Goal: Transaction & Acquisition: Obtain resource

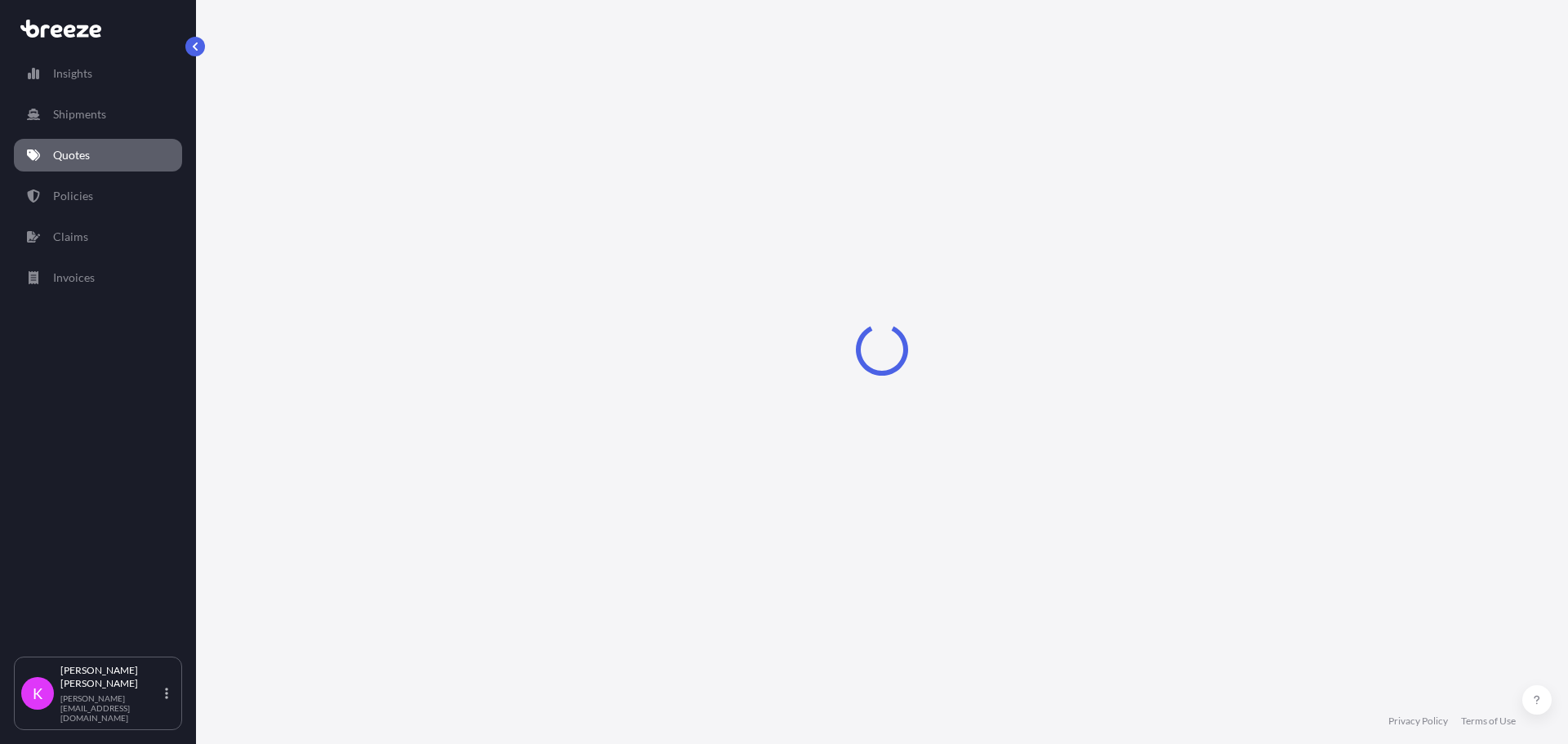
select select "Sea"
select select "1"
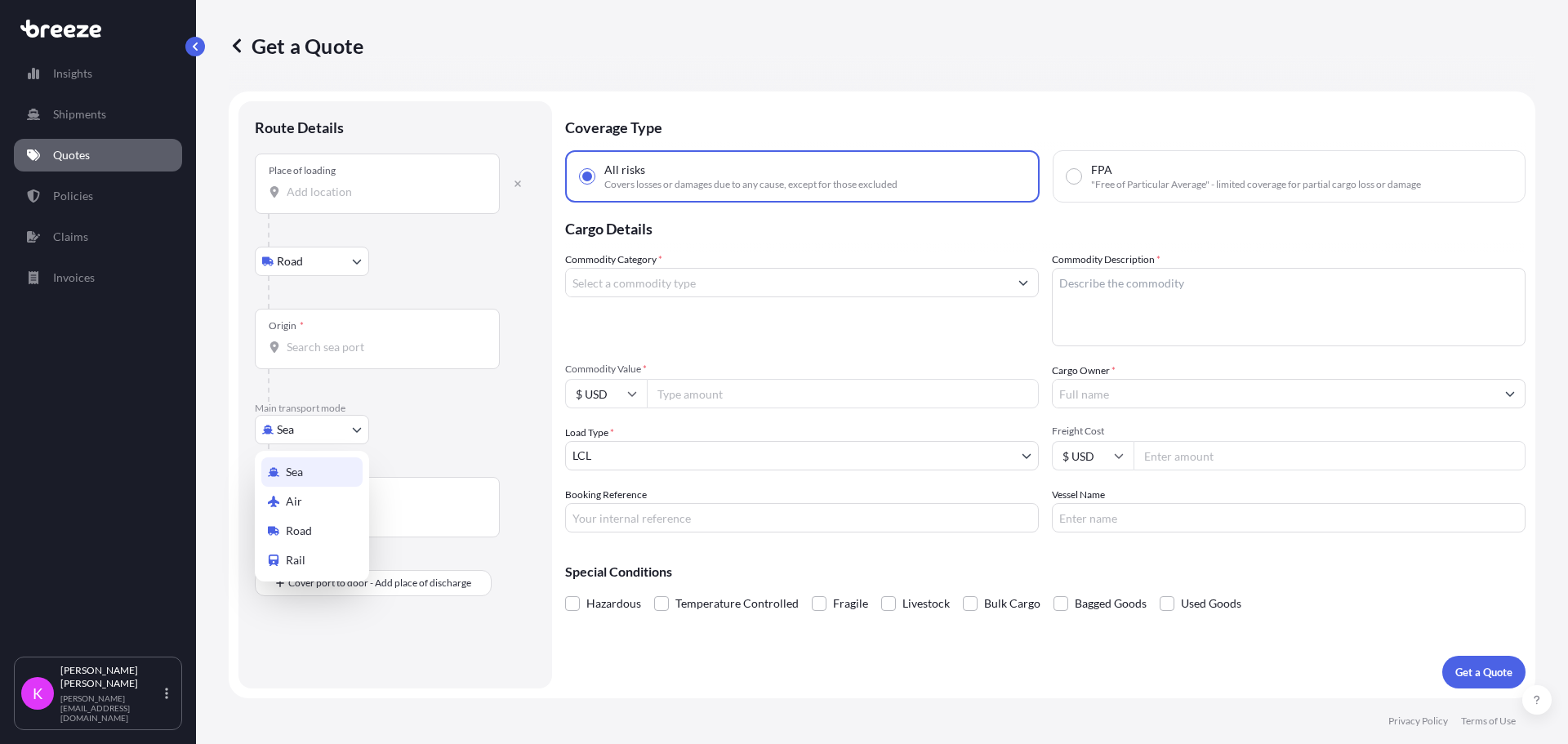
click at [308, 431] on body "Insights Shipments Quotes Policies Claims Invoices K [PERSON_NAME] [PERSON_NAME…" at bounding box center [784, 372] width 1568 height 744
click at [312, 529] on div "Road" at bounding box center [312, 530] width 101 height 29
select select "Road"
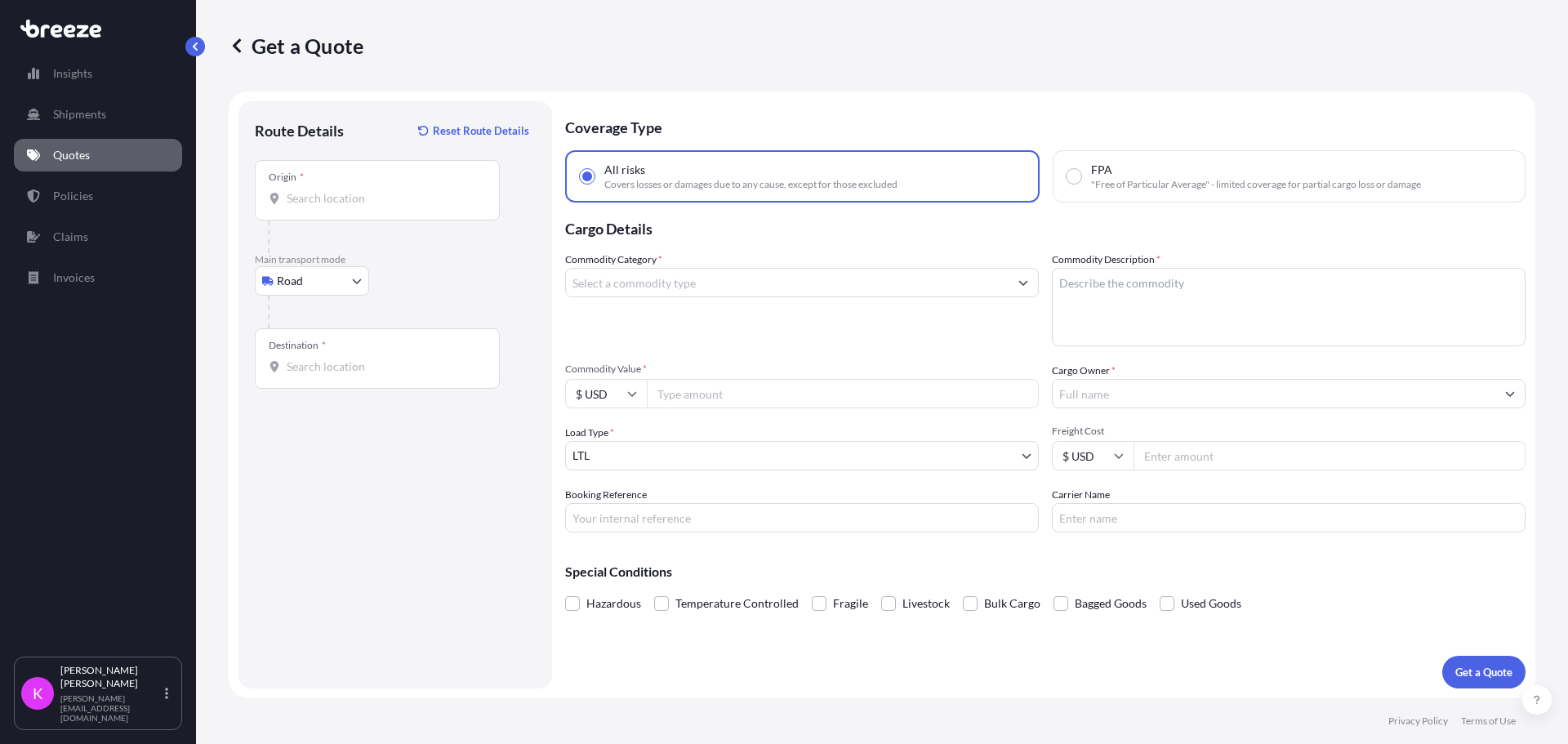
click at [433, 200] on input "Origin *" at bounding box center [382, 199] width 192 height 16
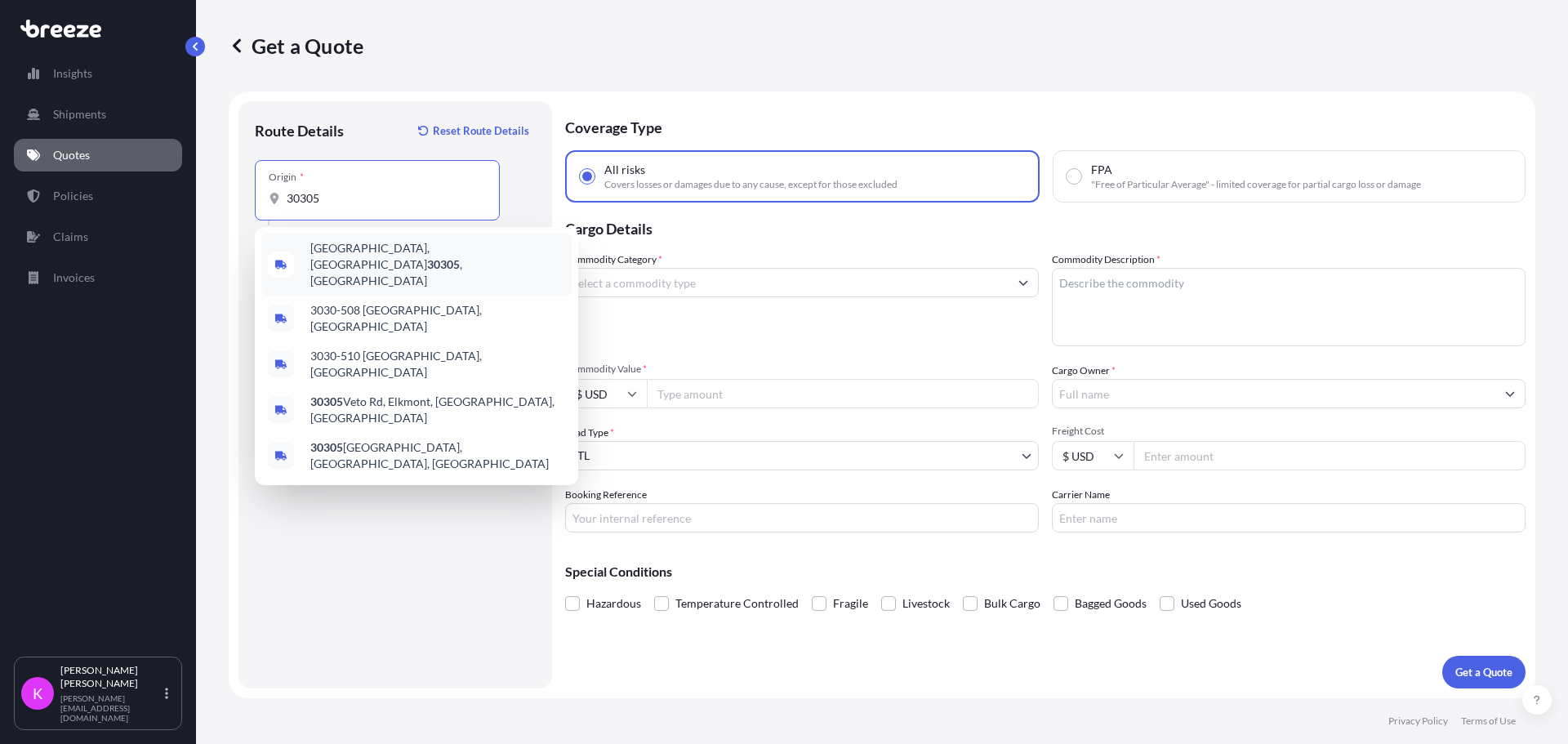
click at [397, 263] on div "[GEOGRAPHIC_DATA] , [GEOGRAPHIC_DATA]" at bounding box center [417, 264] width 310 height 62
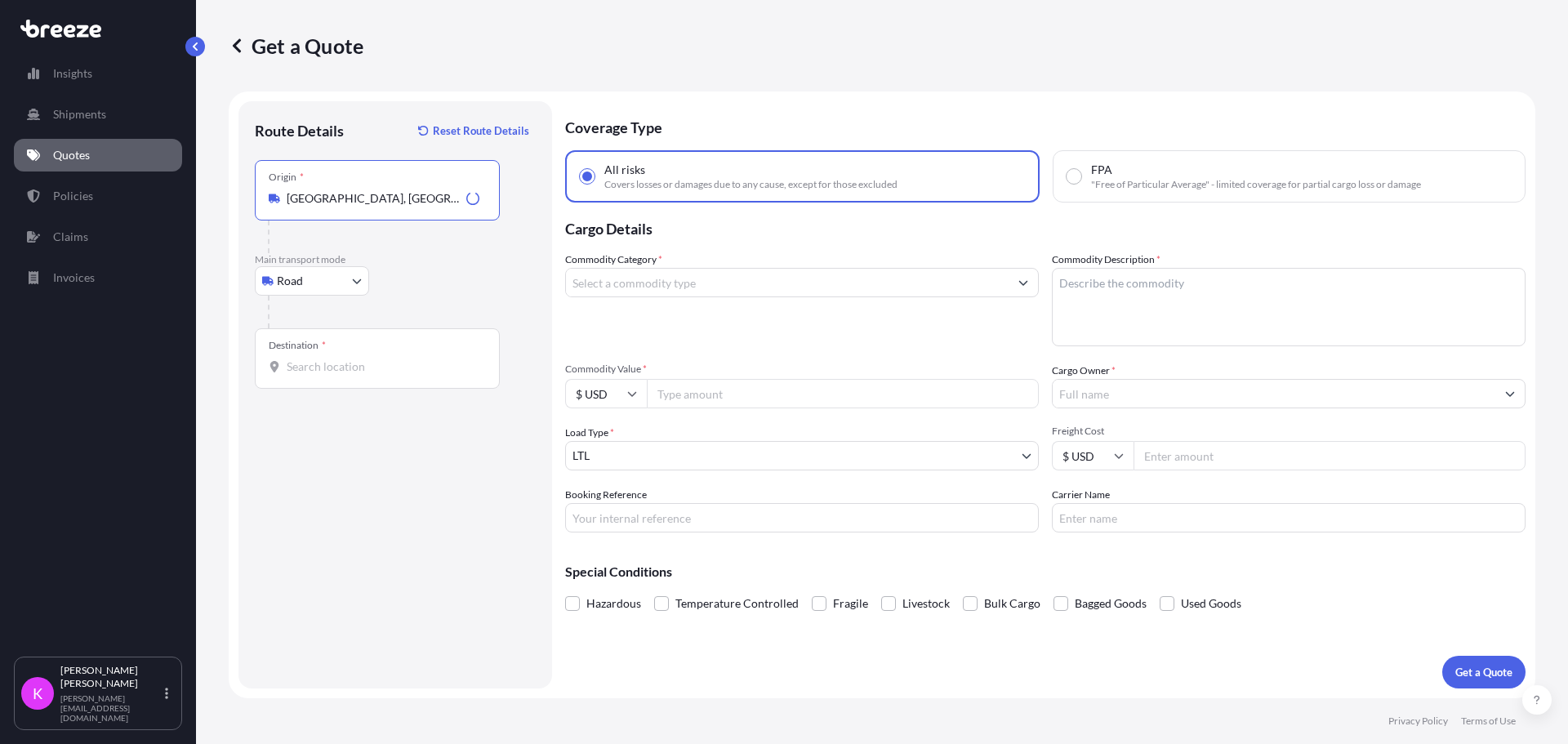
type input "[GEOGRAPHIC_DATA], [GEOGRAPHIC_DATA]"
click at [375, 363] on input "Destination *" at bounding box center [382, 366] width 192 height 16
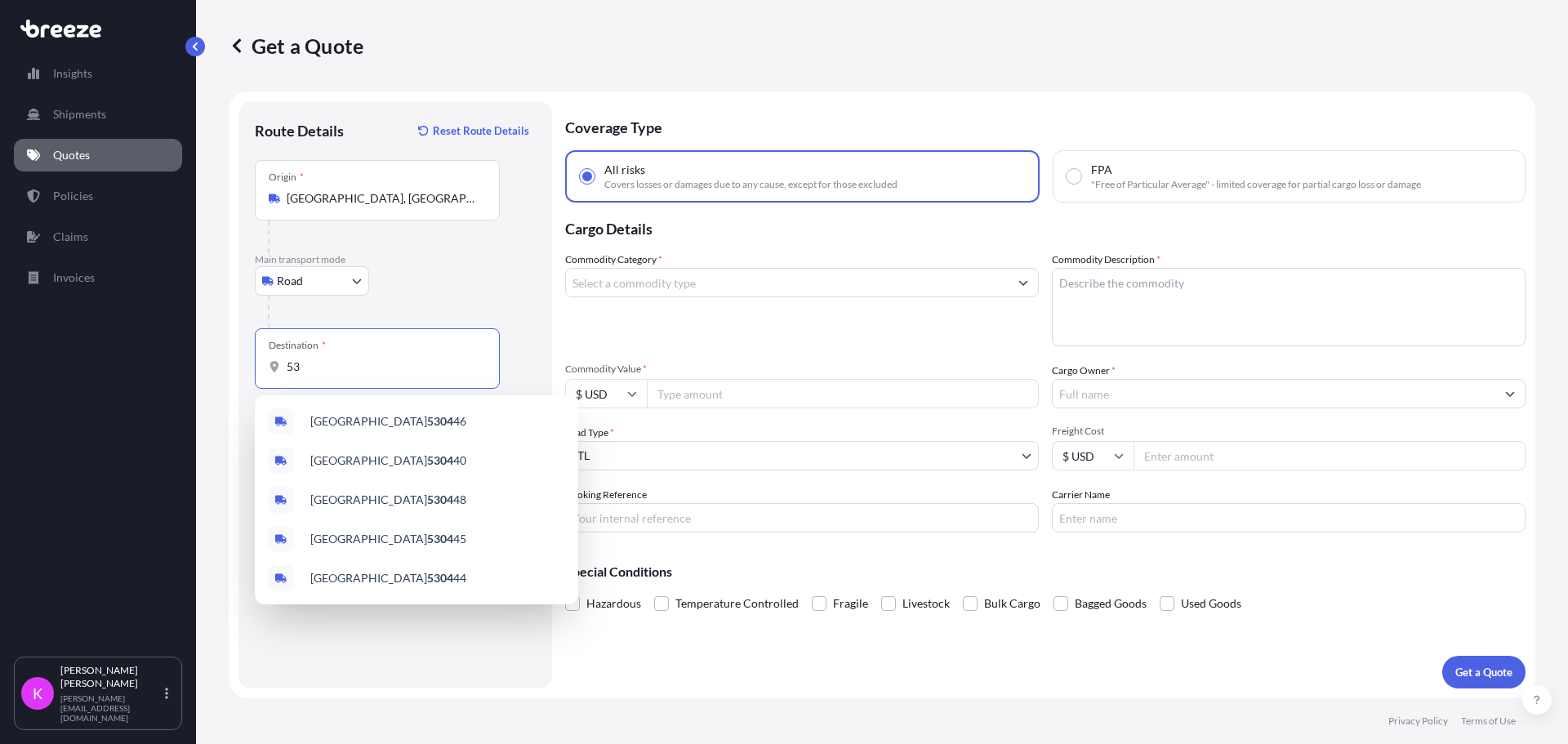
type input "5"
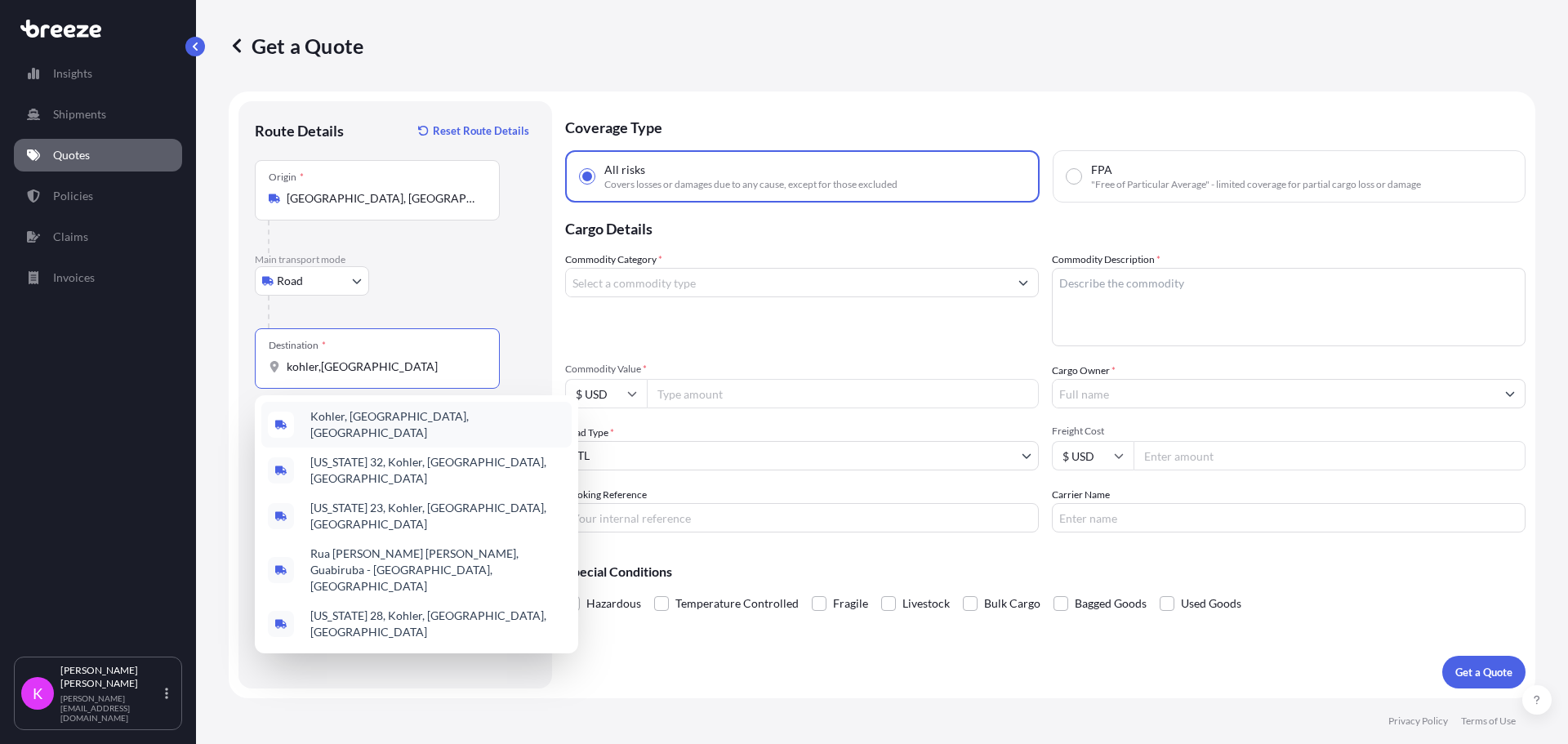
click at [395, 425] on div "Kohler, [GEOGRAPHIC_DATA], [GEOGRAPHIC_DATA]" at bounding box center [417, 425] width 310 height 46
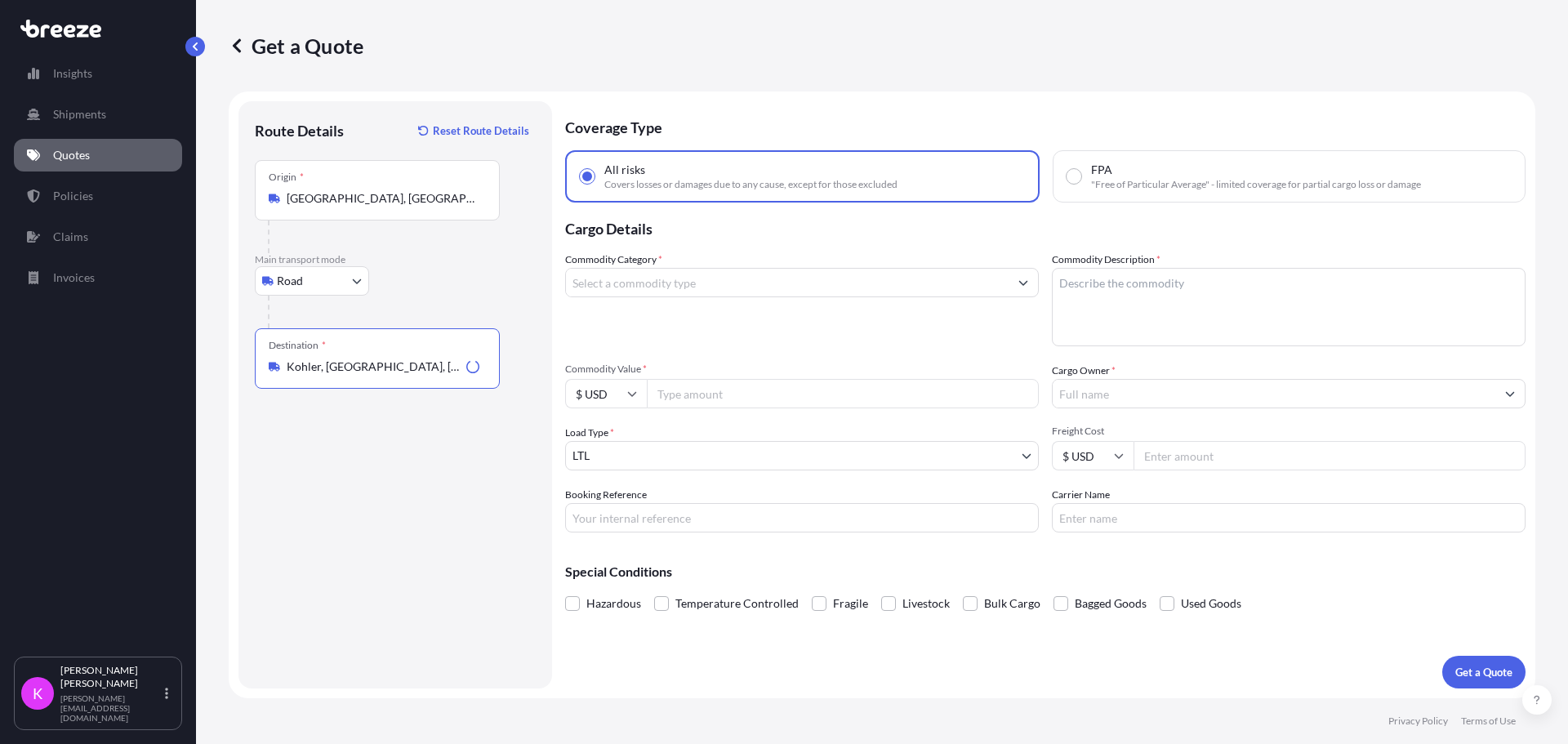
type input "Kohler, [GEOGRAPHIC_DATA], [GEOGRAPHIC_DATA]"
click at [780, 381] on input "Commodity Value *" at bounding box center [843, 393] width 392 height 29
drag, startPoint x: 756, startPoint y: 395, endPoint x: 664, endPoint y: 393, distance: 92.0
click at [664, 393] on input "5500" at bounding box center [843, 393] width 392 height 29
type input "5750"
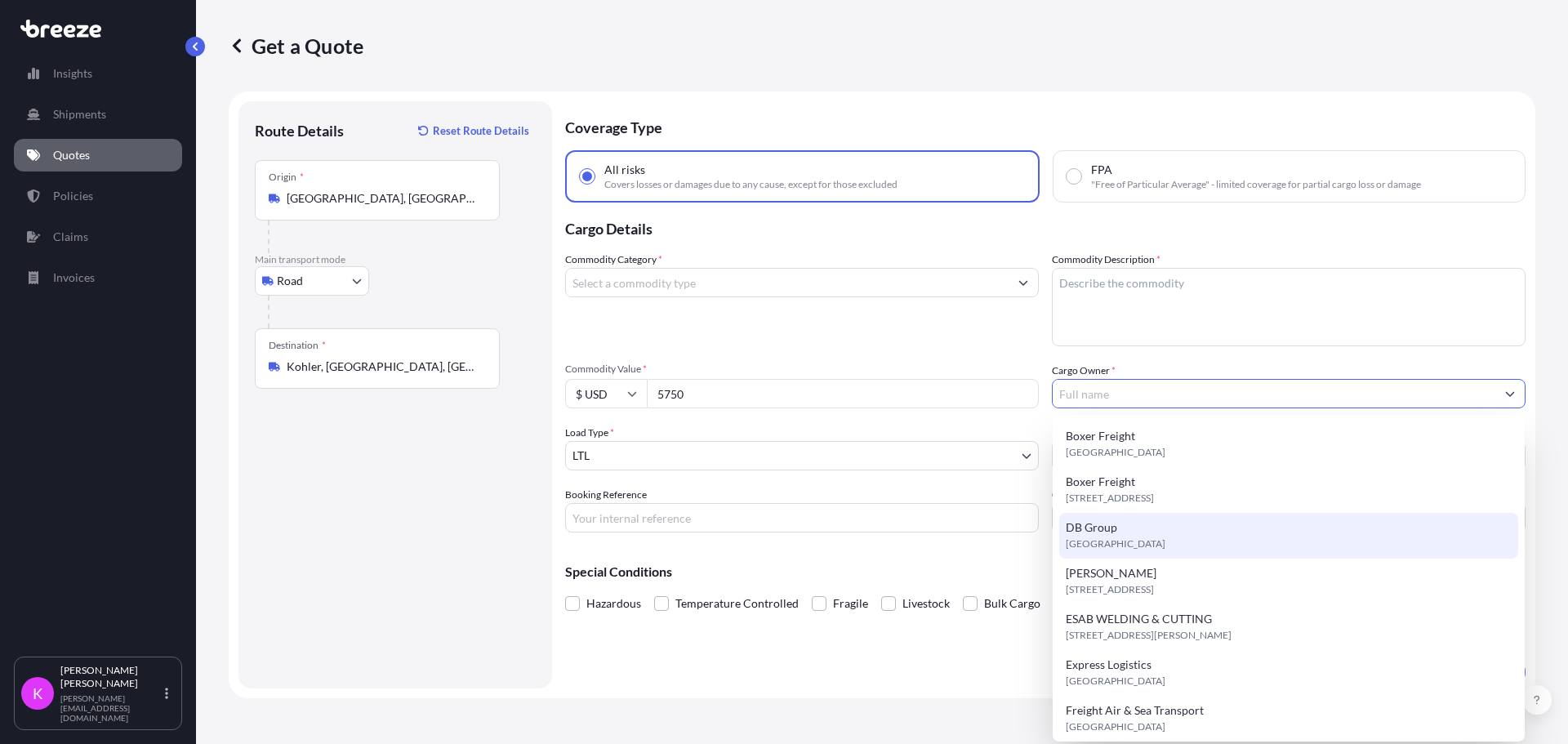
scroll to position [163, 0]
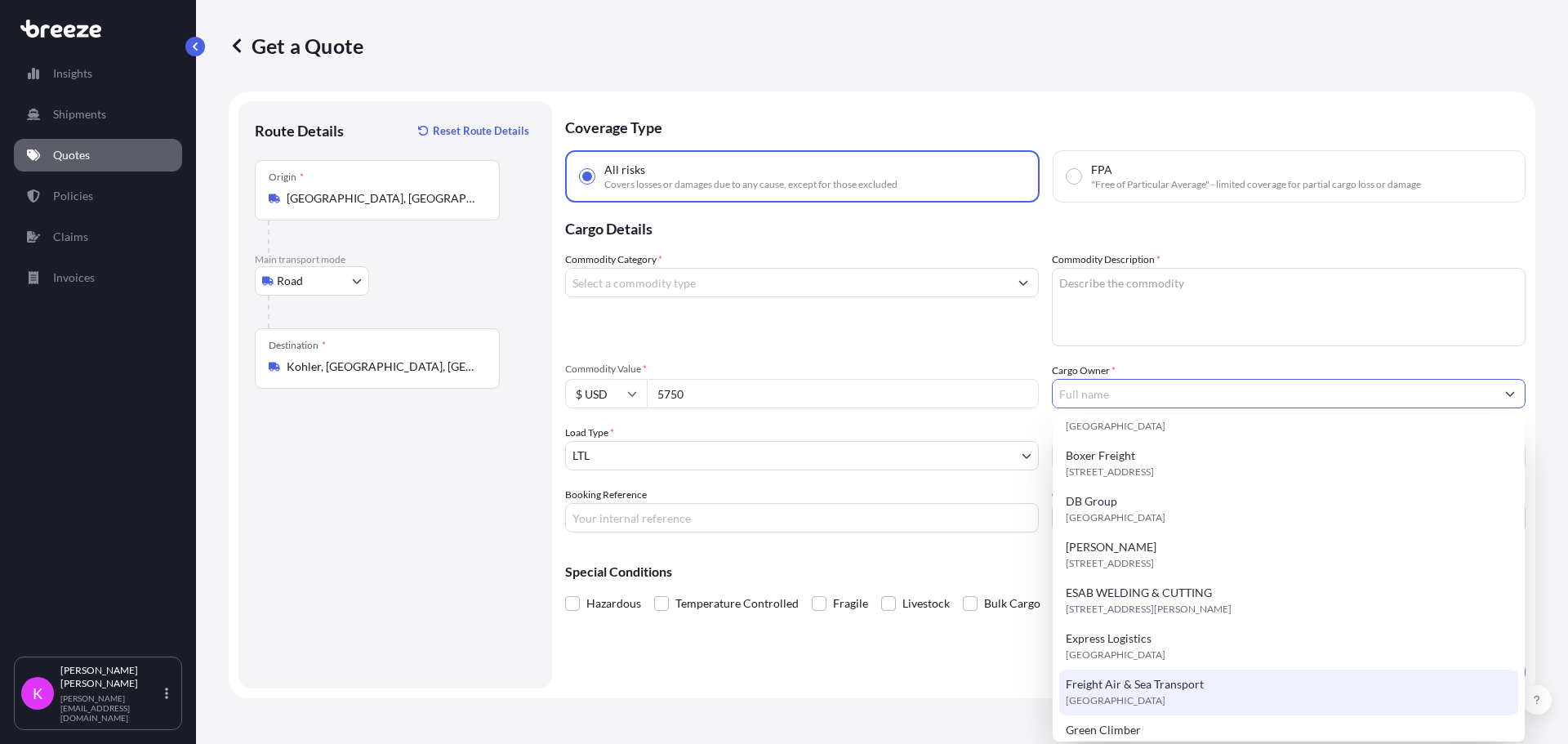
click at [1133, 678] on span "Freight Air & Sea Transport" at bounding box center [1135, 684] width 138 height 16
type input "Freight Air & Sea Transport"
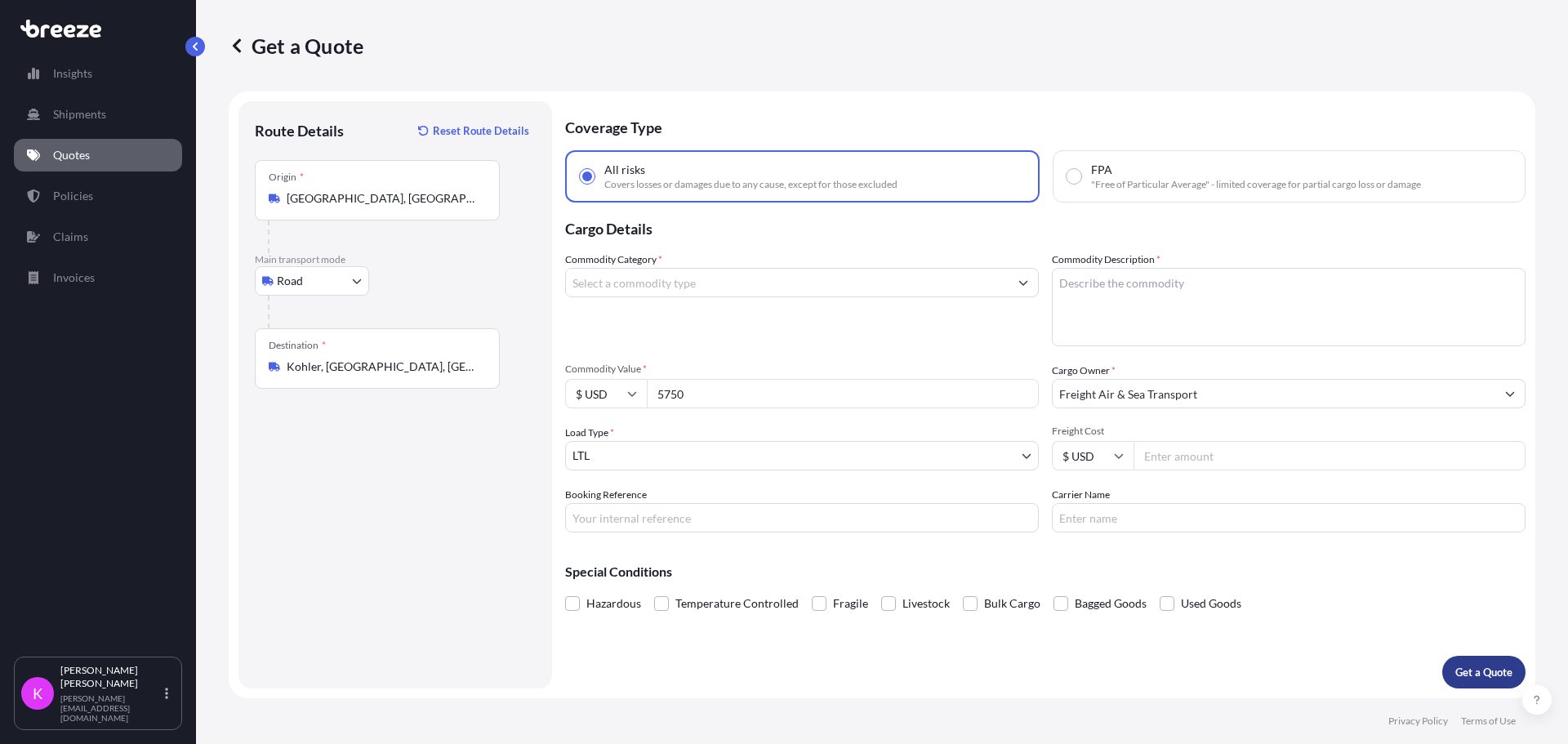
click at [1487, 659] on button "Get a Quote" at bounding box center [1484, 671] width 83 height 33
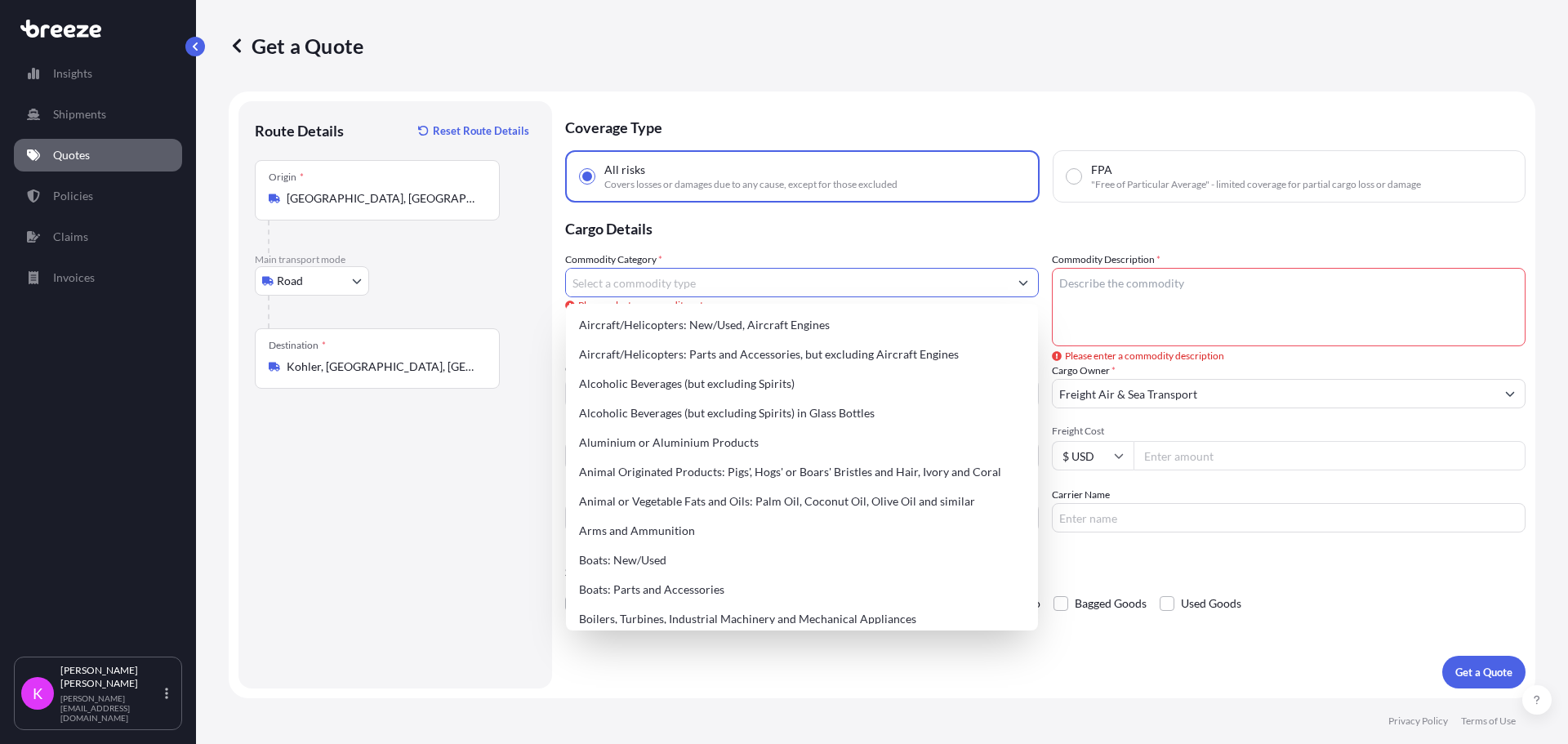
click at [639, 277] on input "Commodity Category *" at bounding box center [787, 282] width 443 height 29
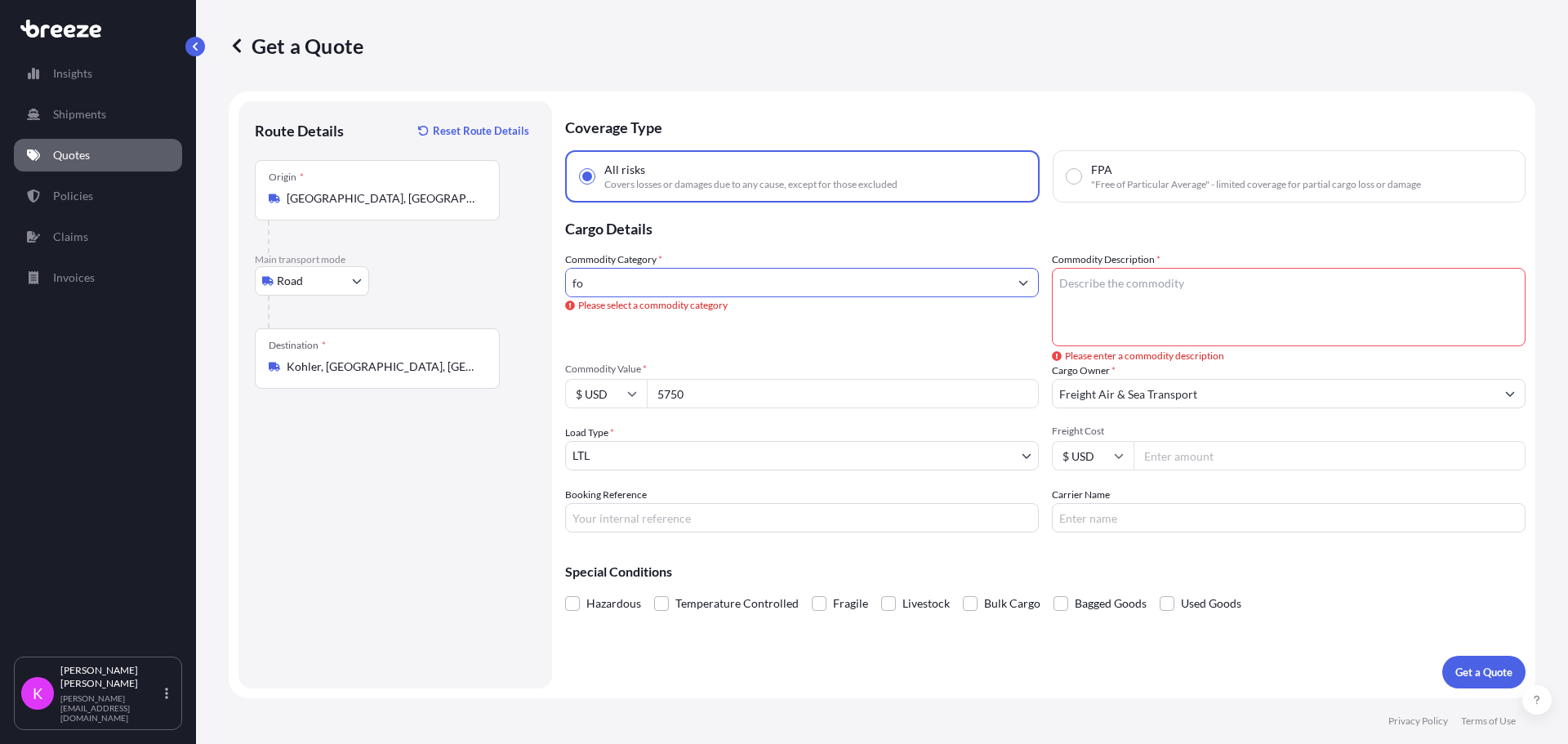
type input "f"
type textarea "Fountain"
click at [670, 281] on input "Commodity Category *" at bounding box center [787, 282] width 443 height 29
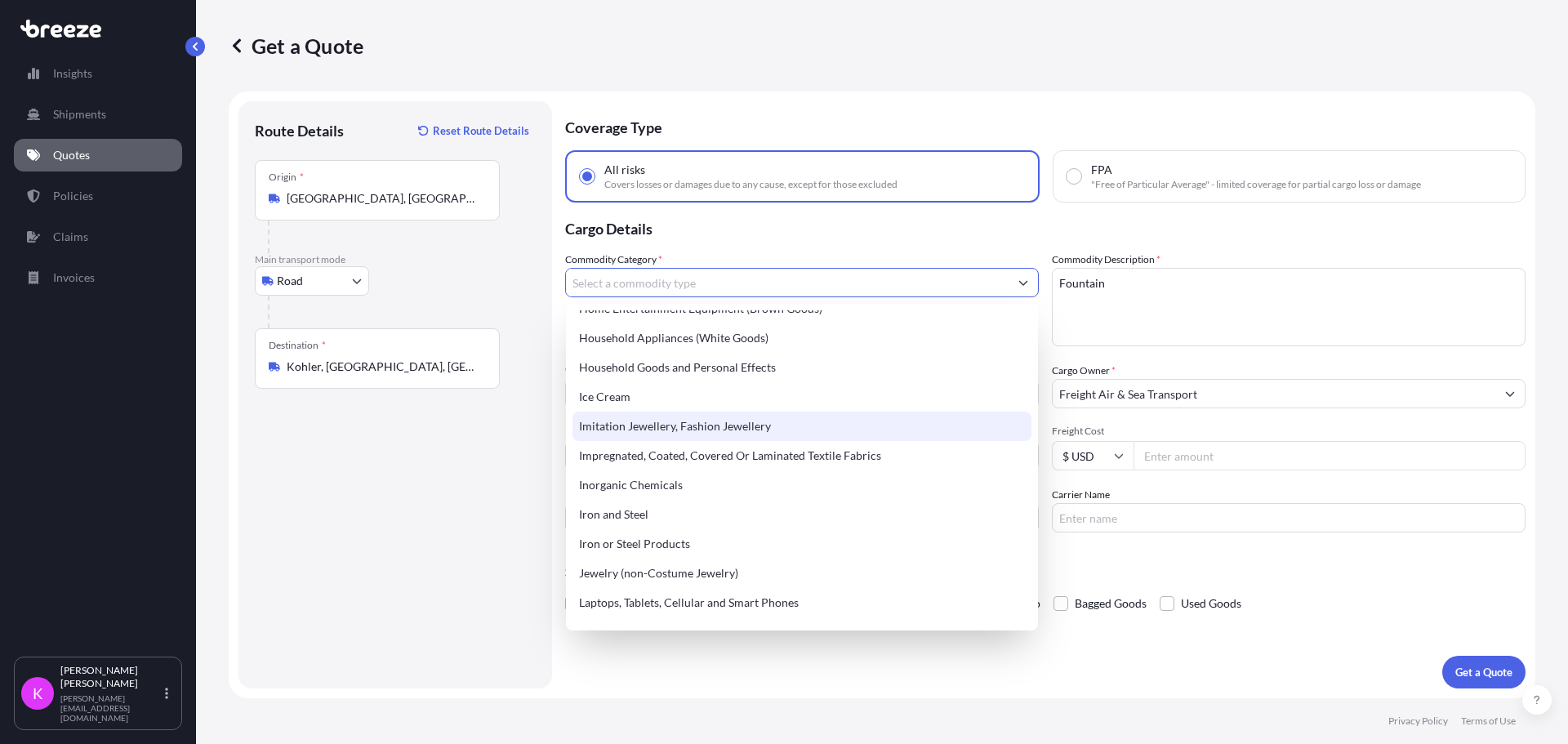
scroll to position [1580, 0]
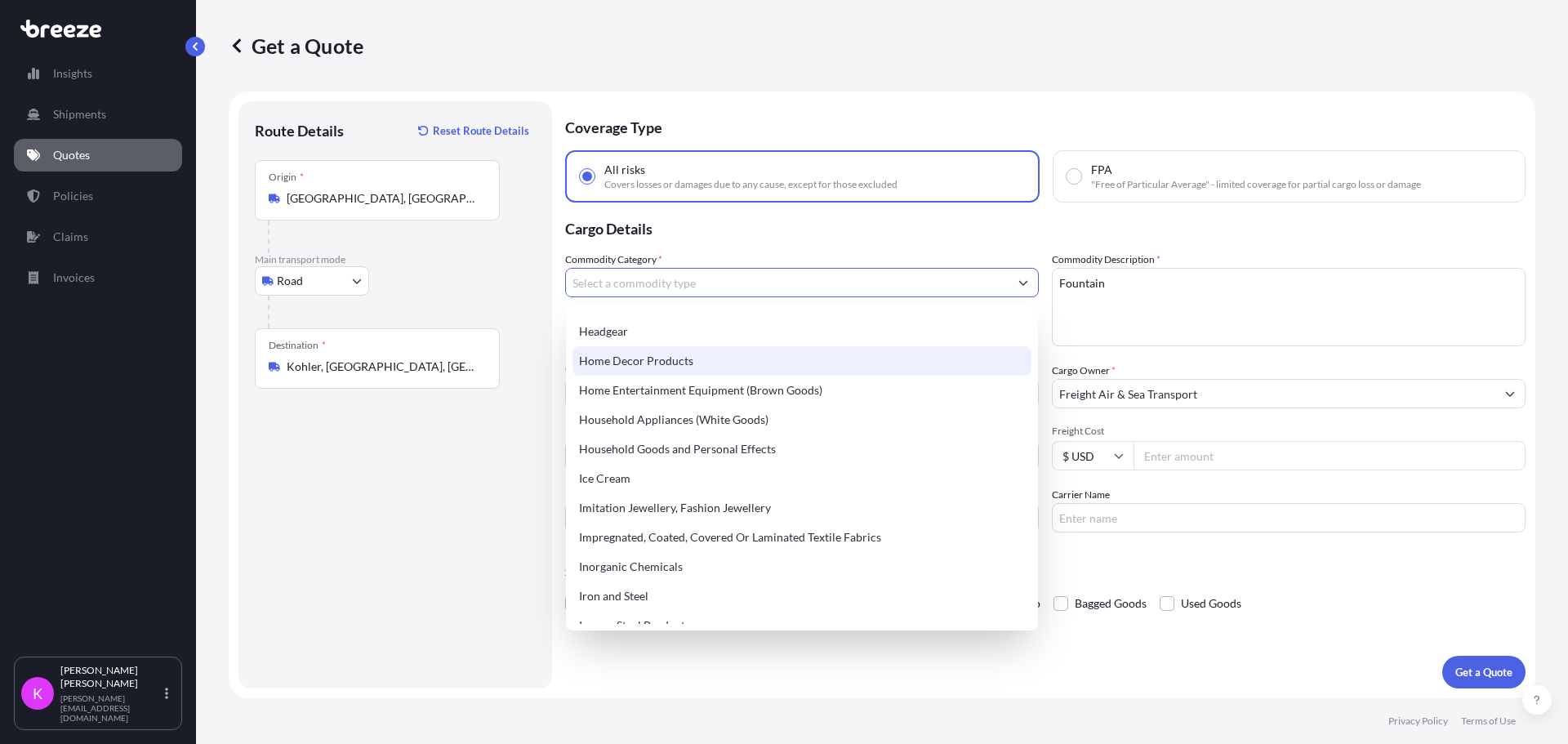
click at [686, 368] on div "Home Decor Products" at bounding box center [801, 360] width 459 height 29
type input "Home Decor Products"
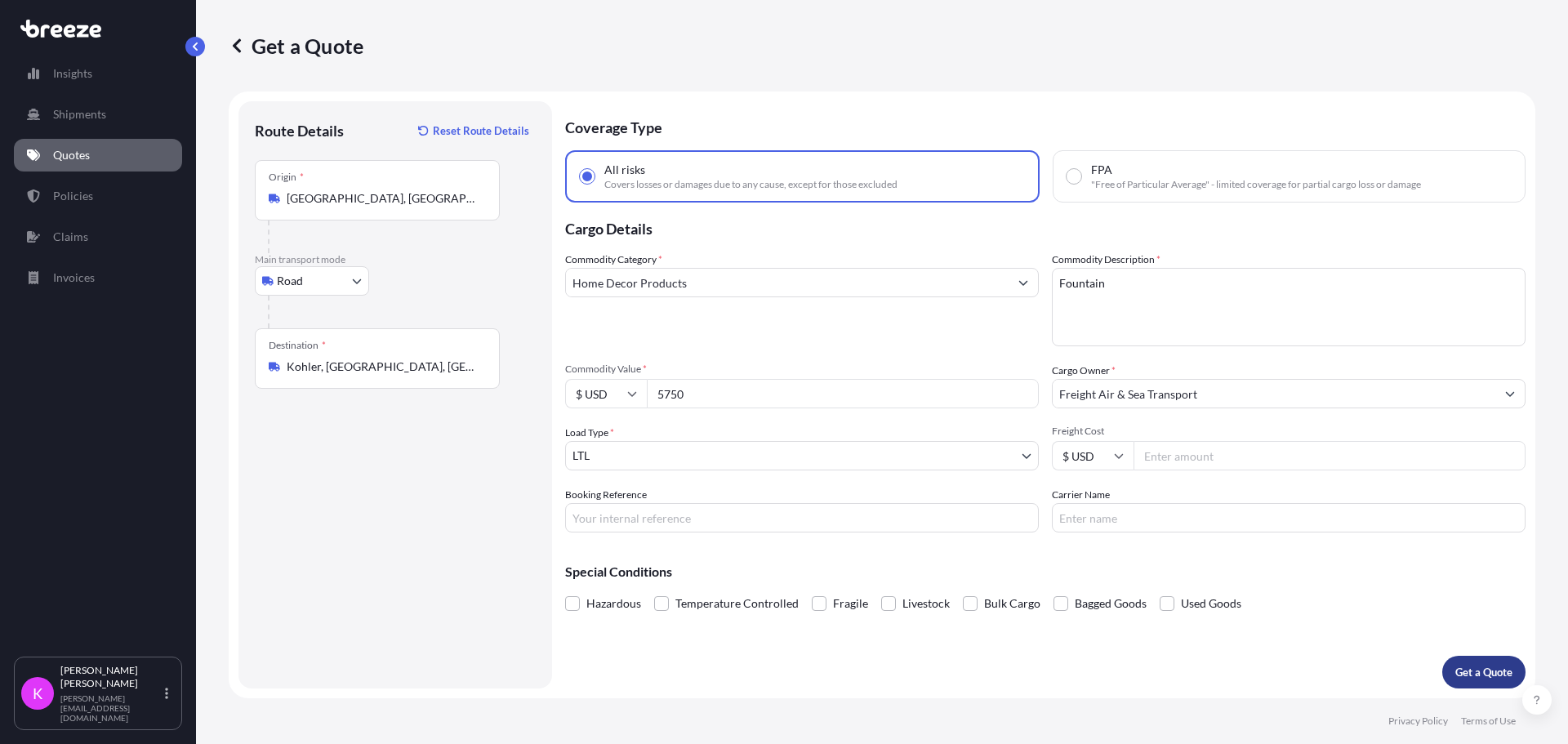
click at [1474, 670] on p "Get a Quote" at bounding box center [1484, 672] width 57 height 16
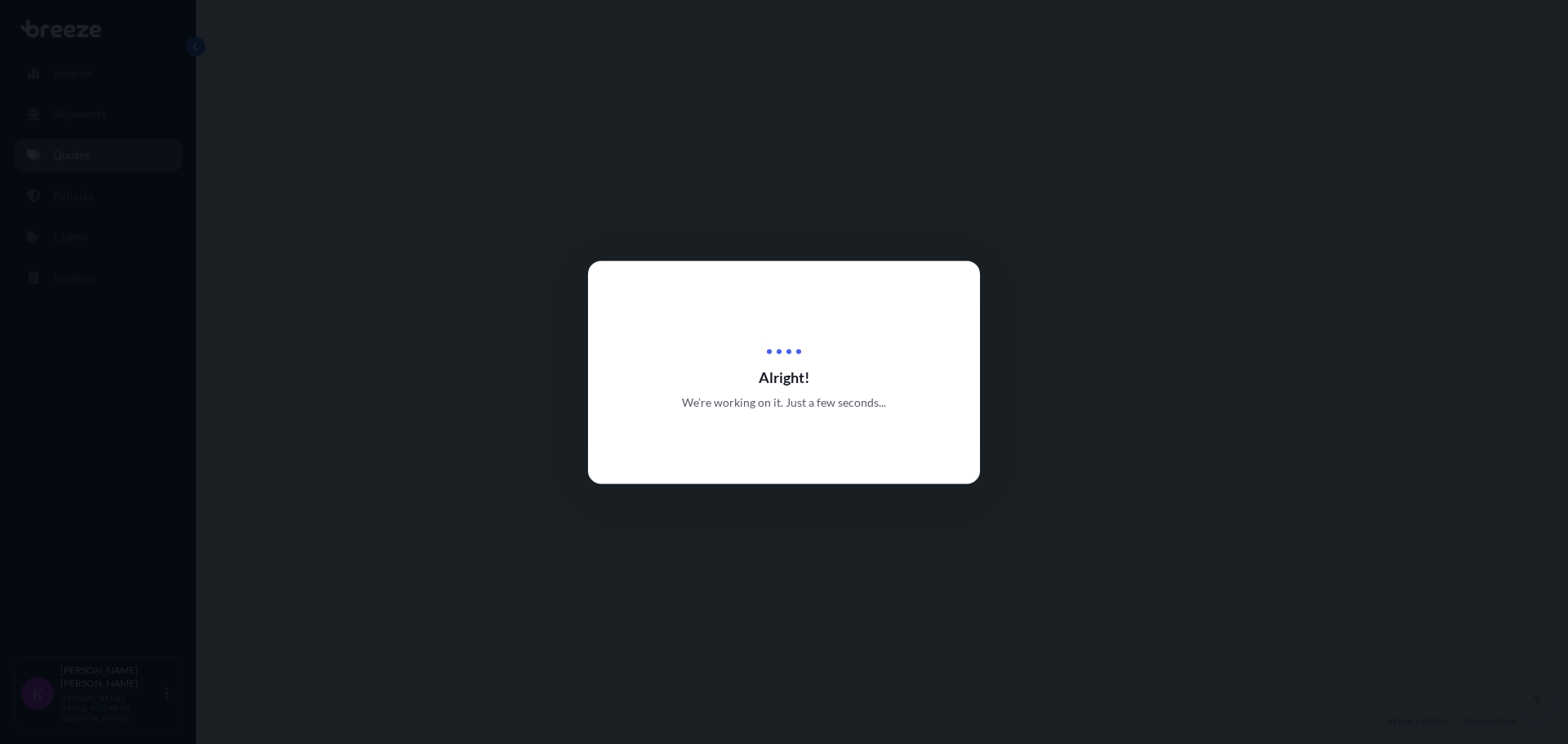
select select "Road"
select select "1"
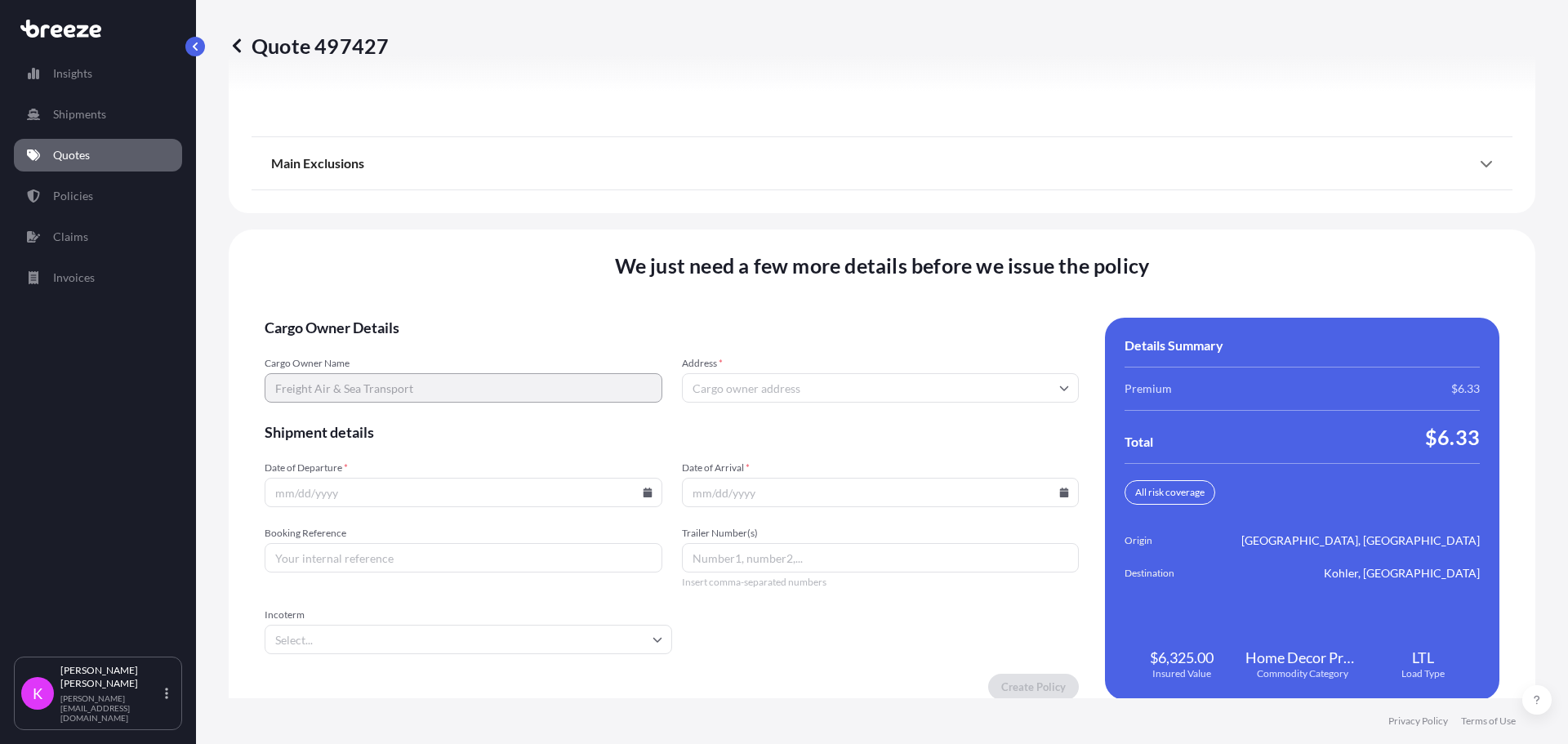
scroll to position [2091, 0]
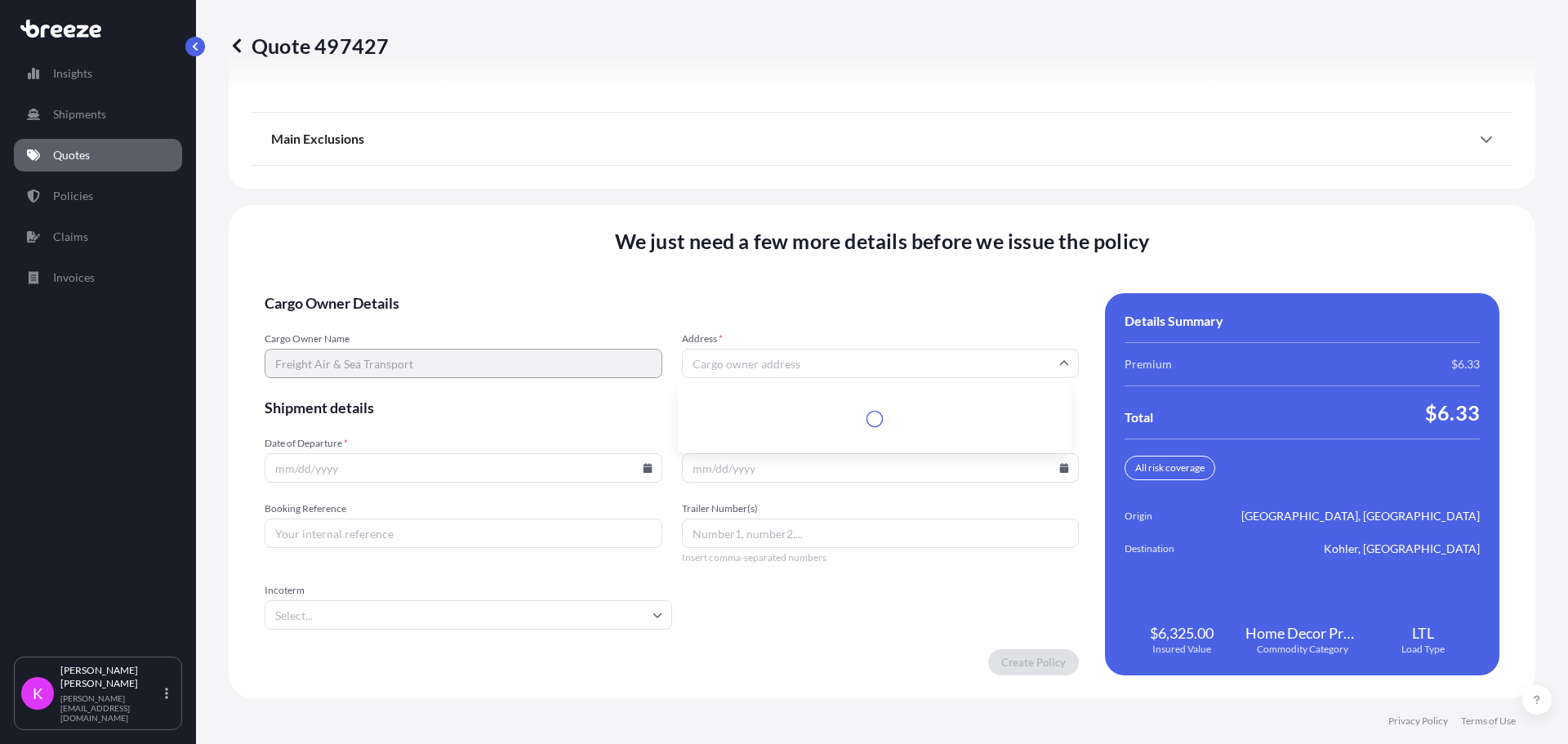
click at [733, 368] on input "Address *" at bounding box center [881, 363] width 397 height 29
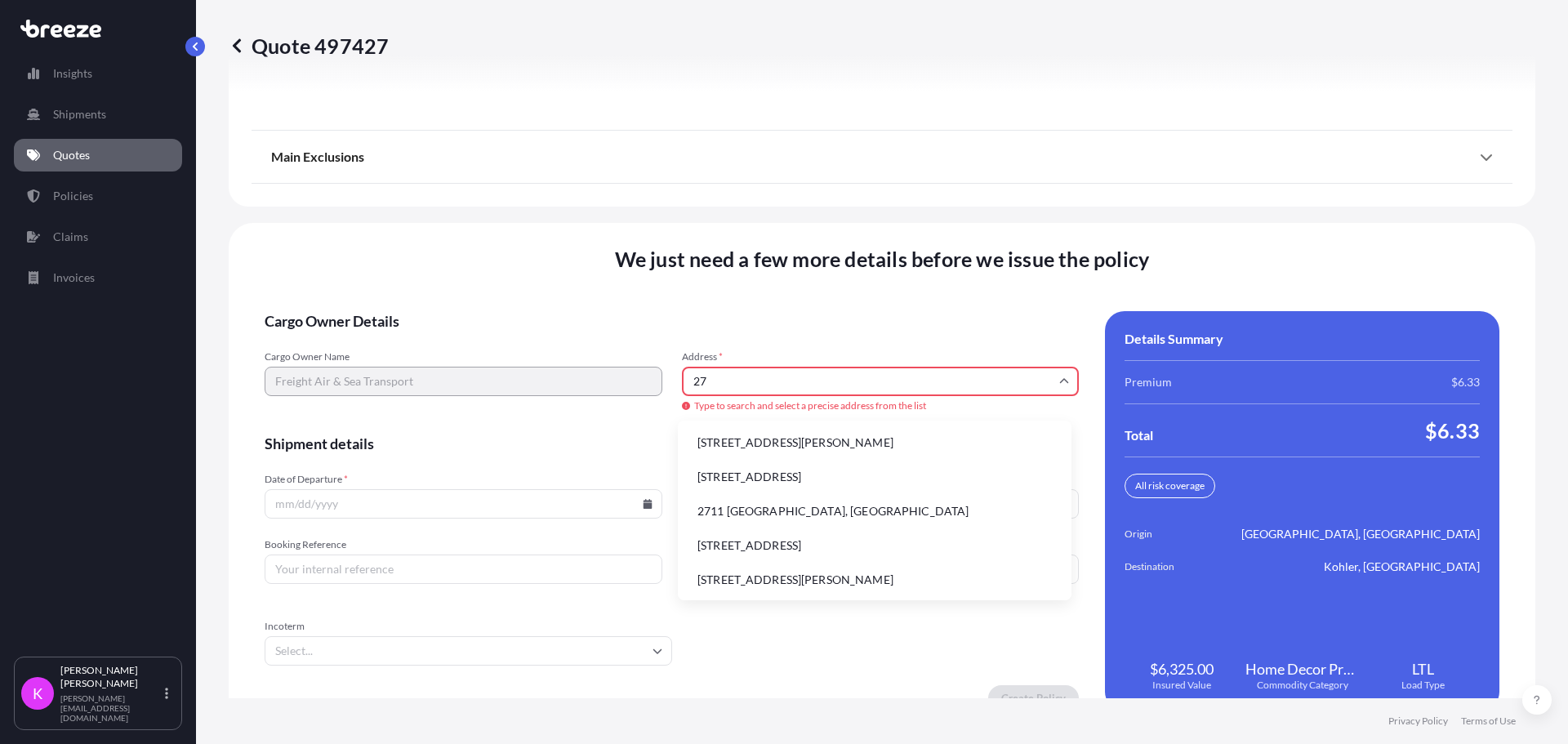
type input "2"
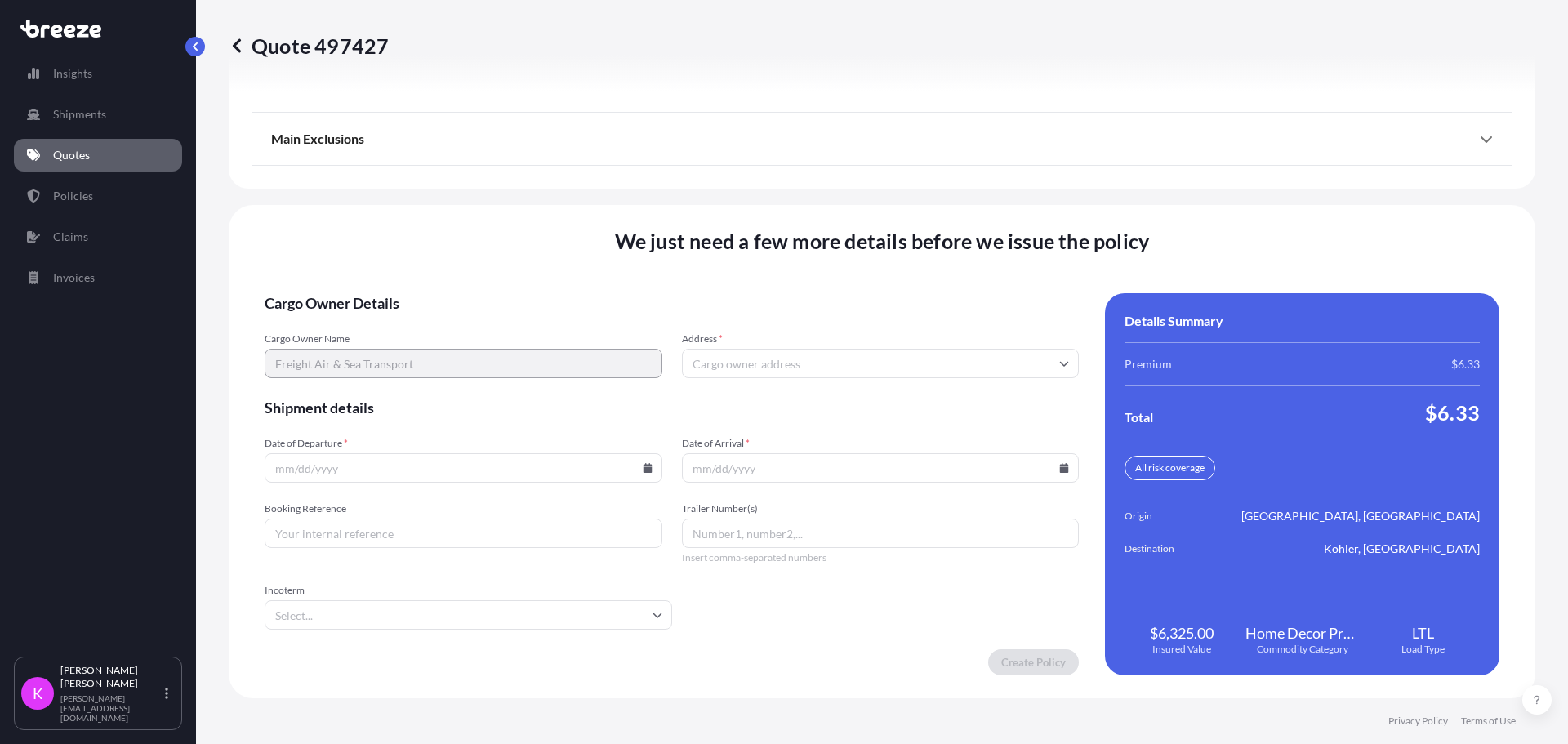
click at [239, 46] on icon at bounding box center [237, 45] width 16 height 16
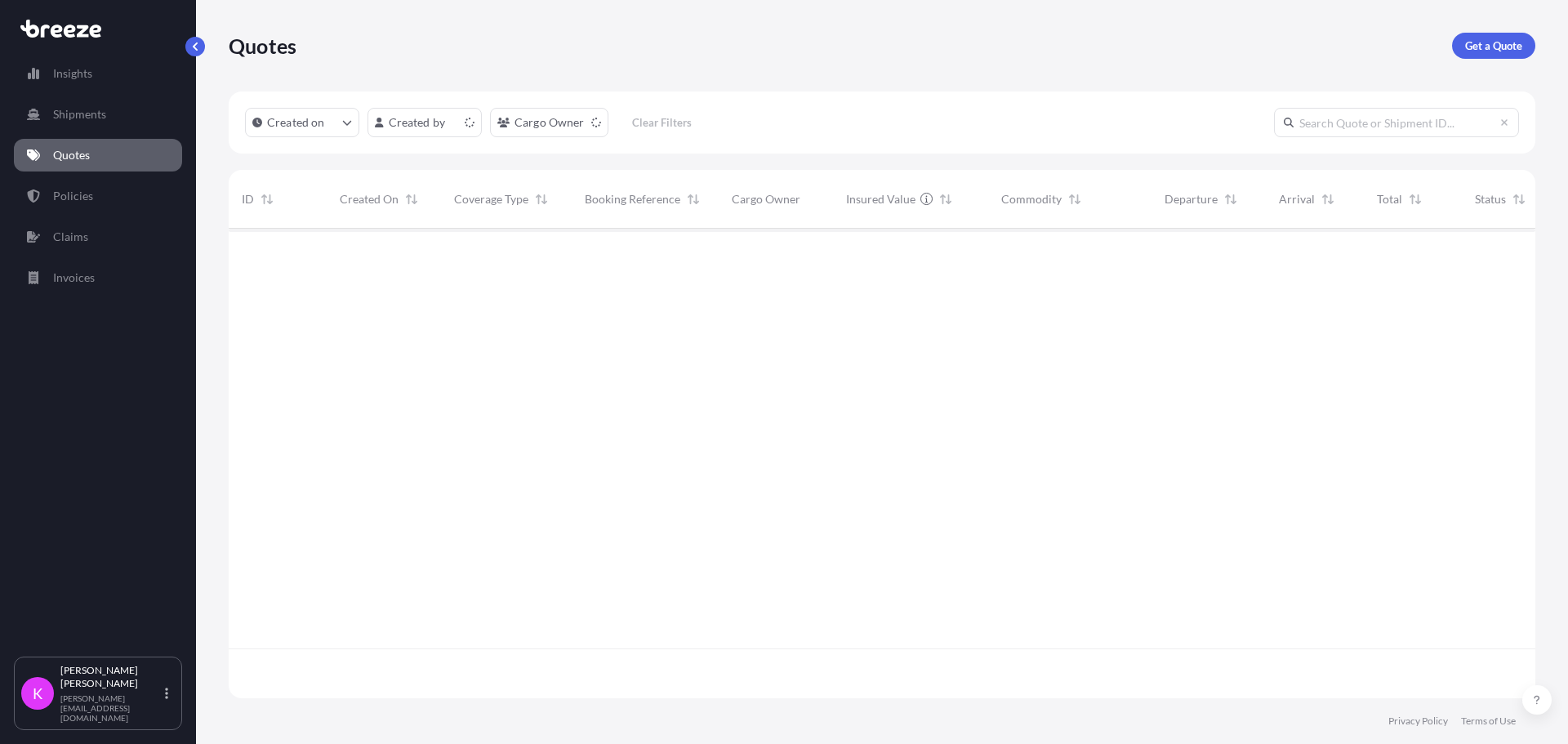
scroll to position [466, 1294]
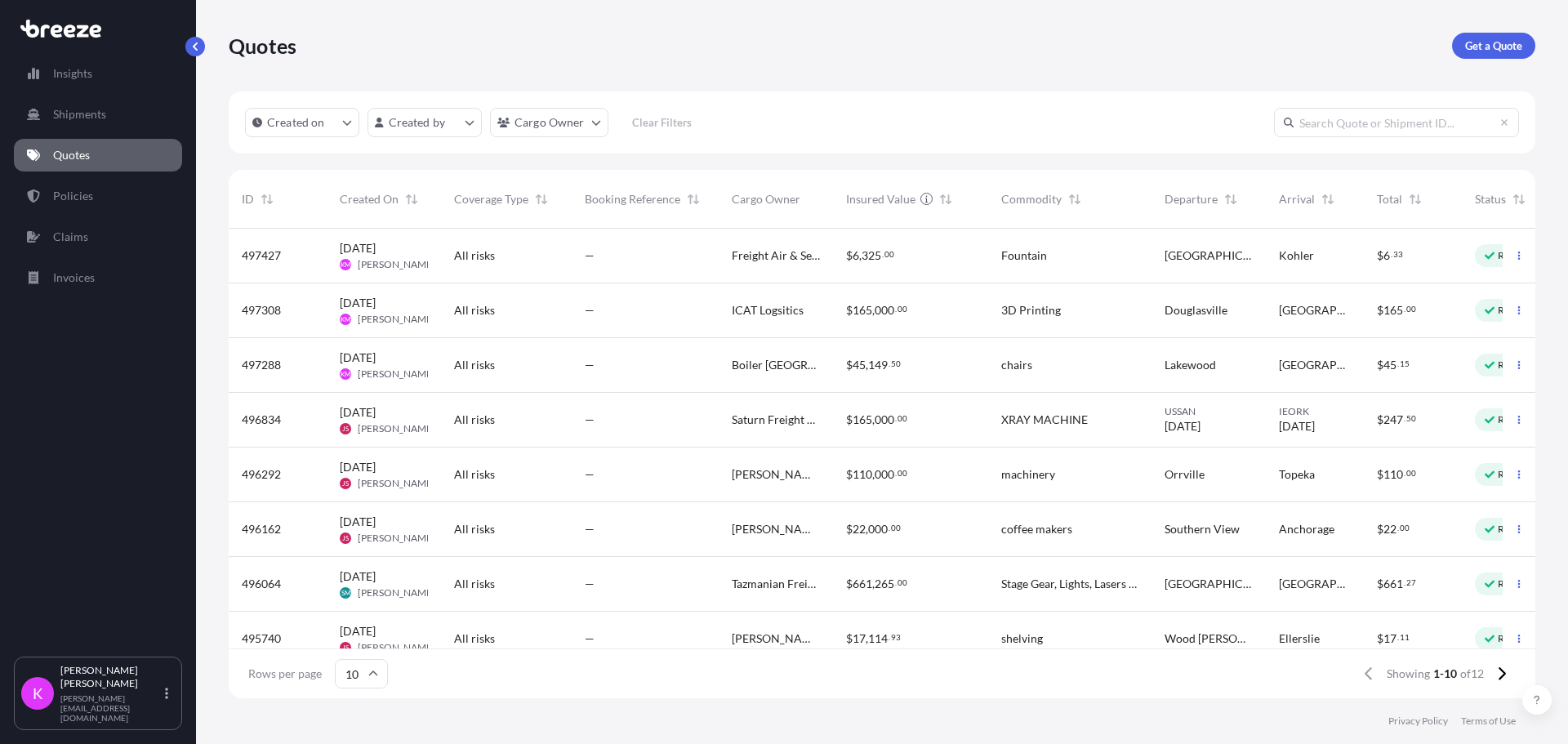
click at [778, 261] on span "Freight Air & Sea Transport" at bounding box center [775, 255] width 88 height 16
select select "Road"
select select "1"
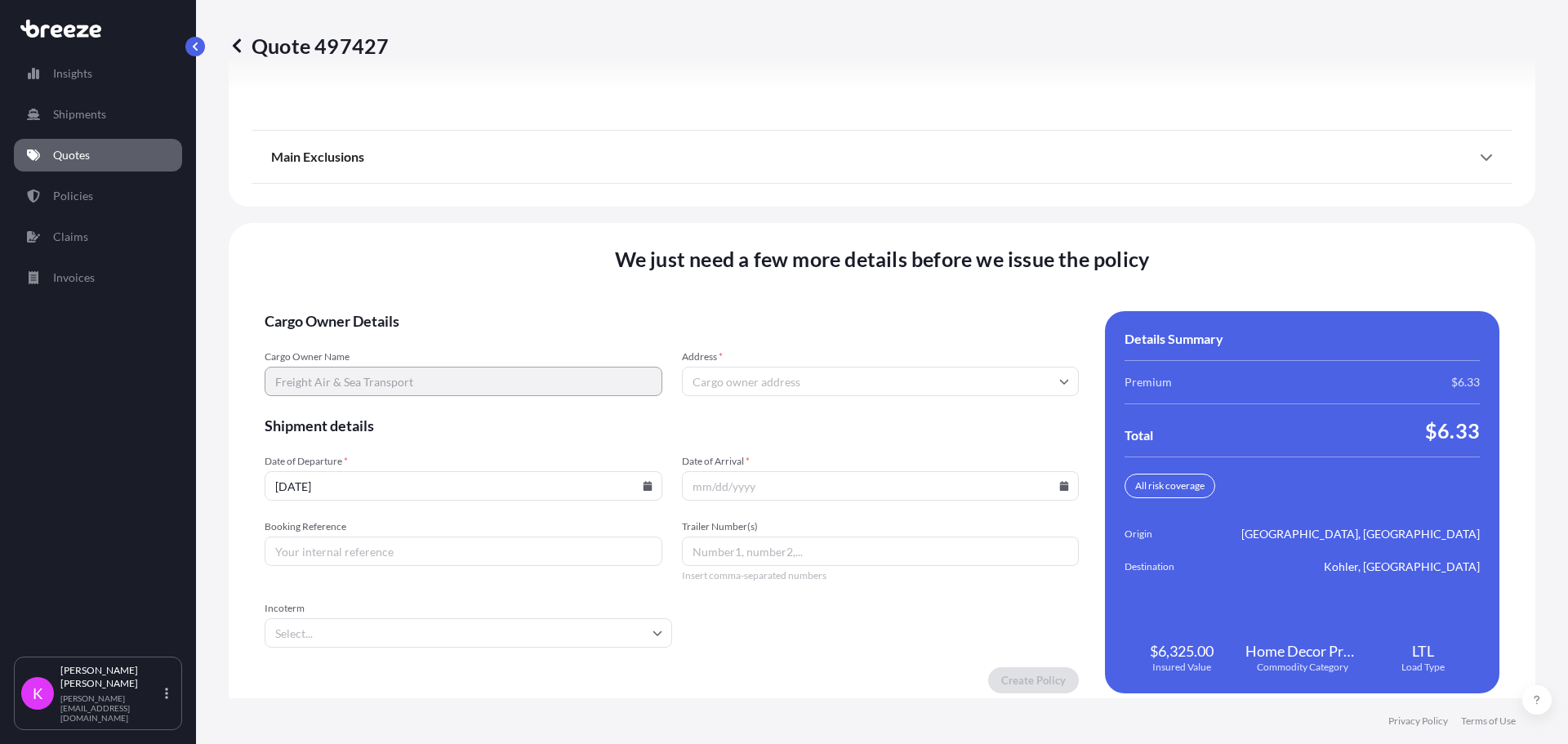
scroll to position [2091, 0]
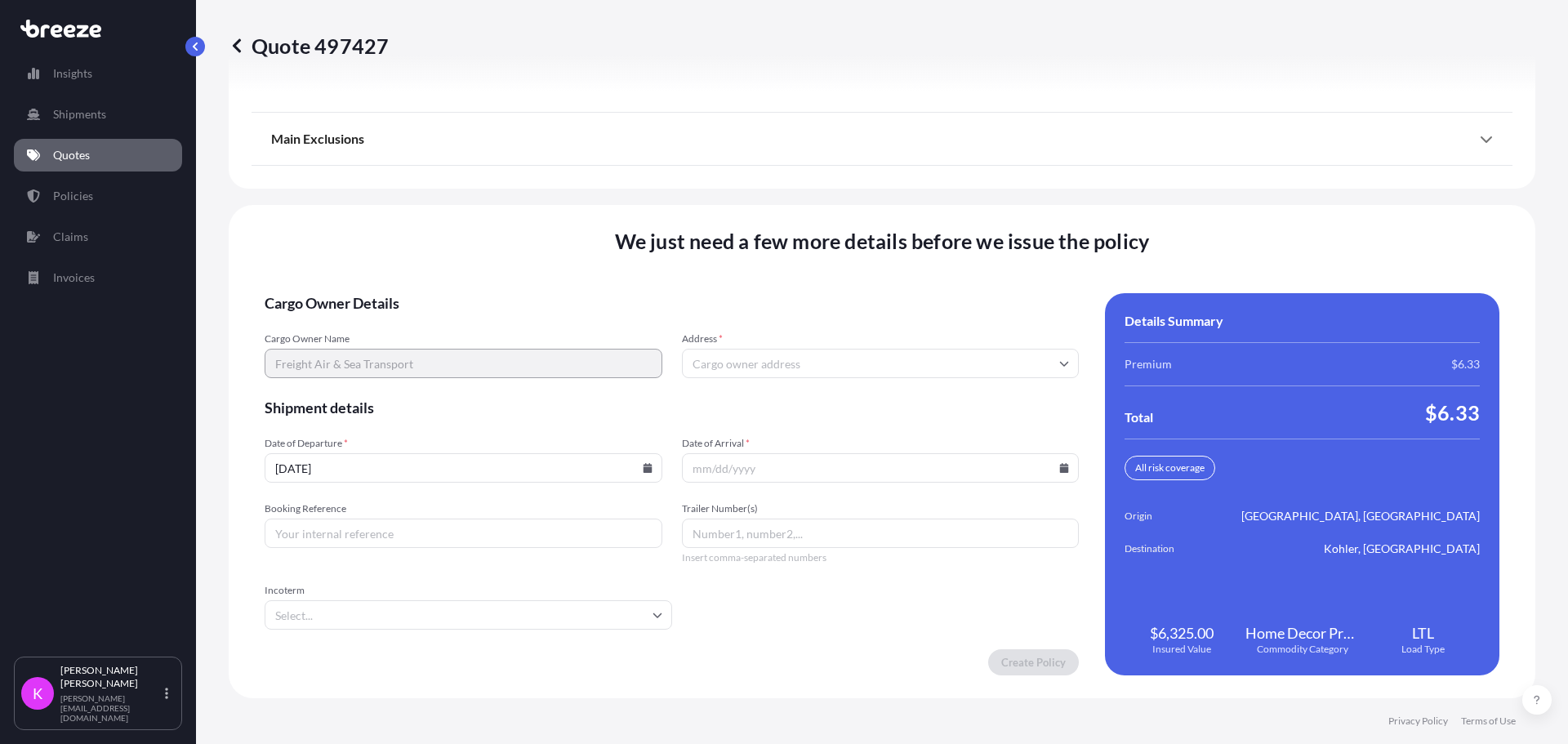
click at [231, 43] on icon at bounding box center [237, 45] width 16 height 16
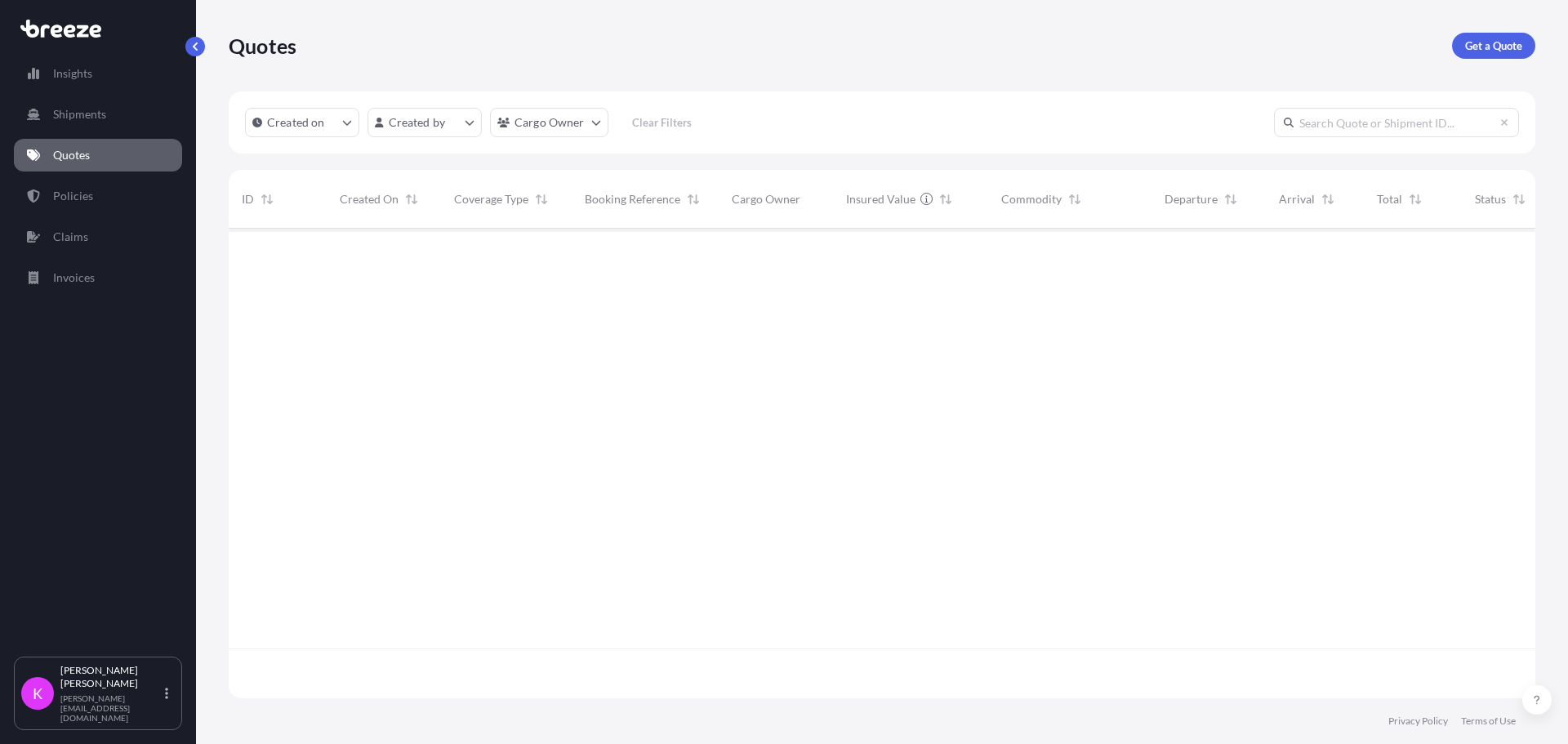
scroll to position [466, 1294]
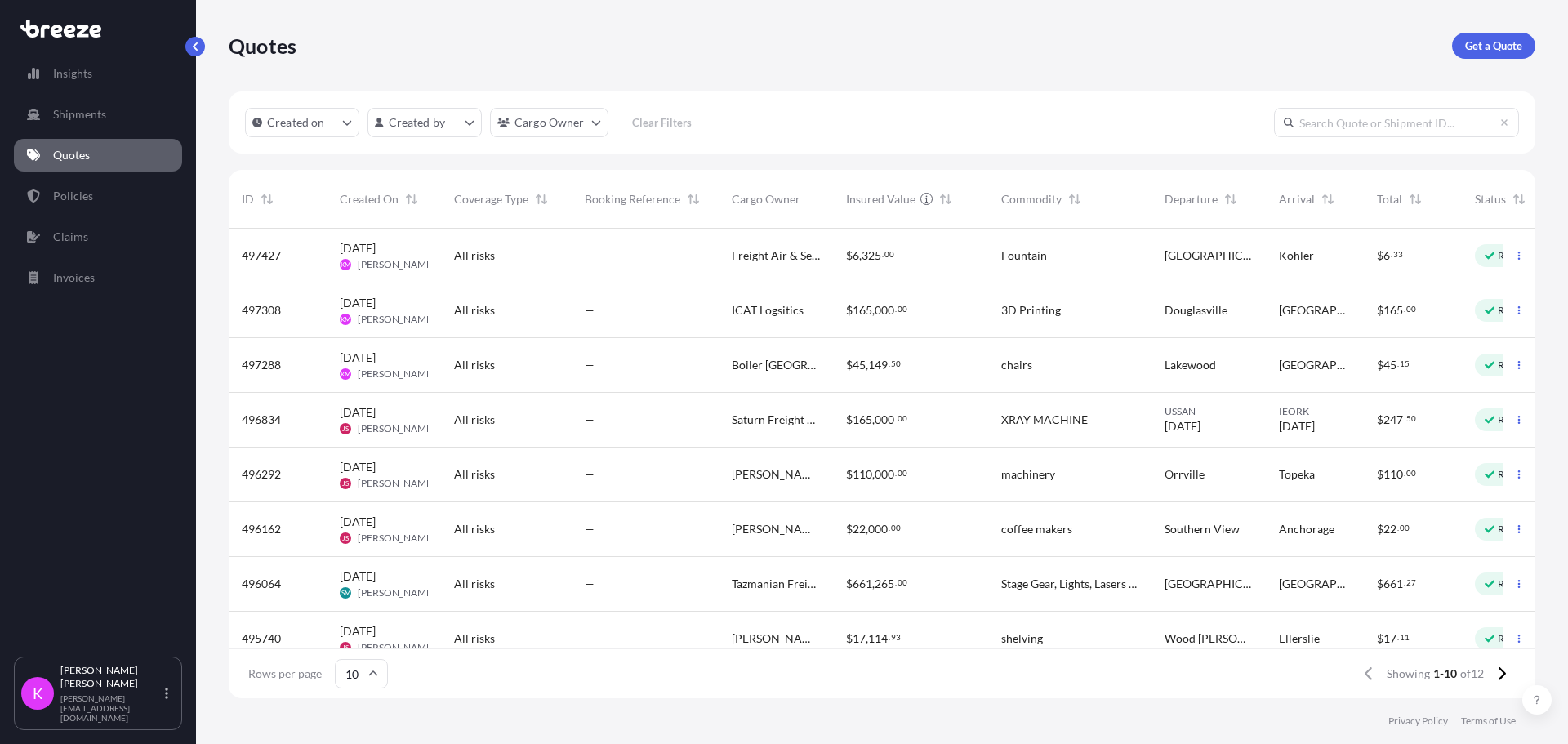
click at [495, 268] on div "All risks" at bounding box center [506, 256] width 130 height 55
select select "Road"
select select "1"
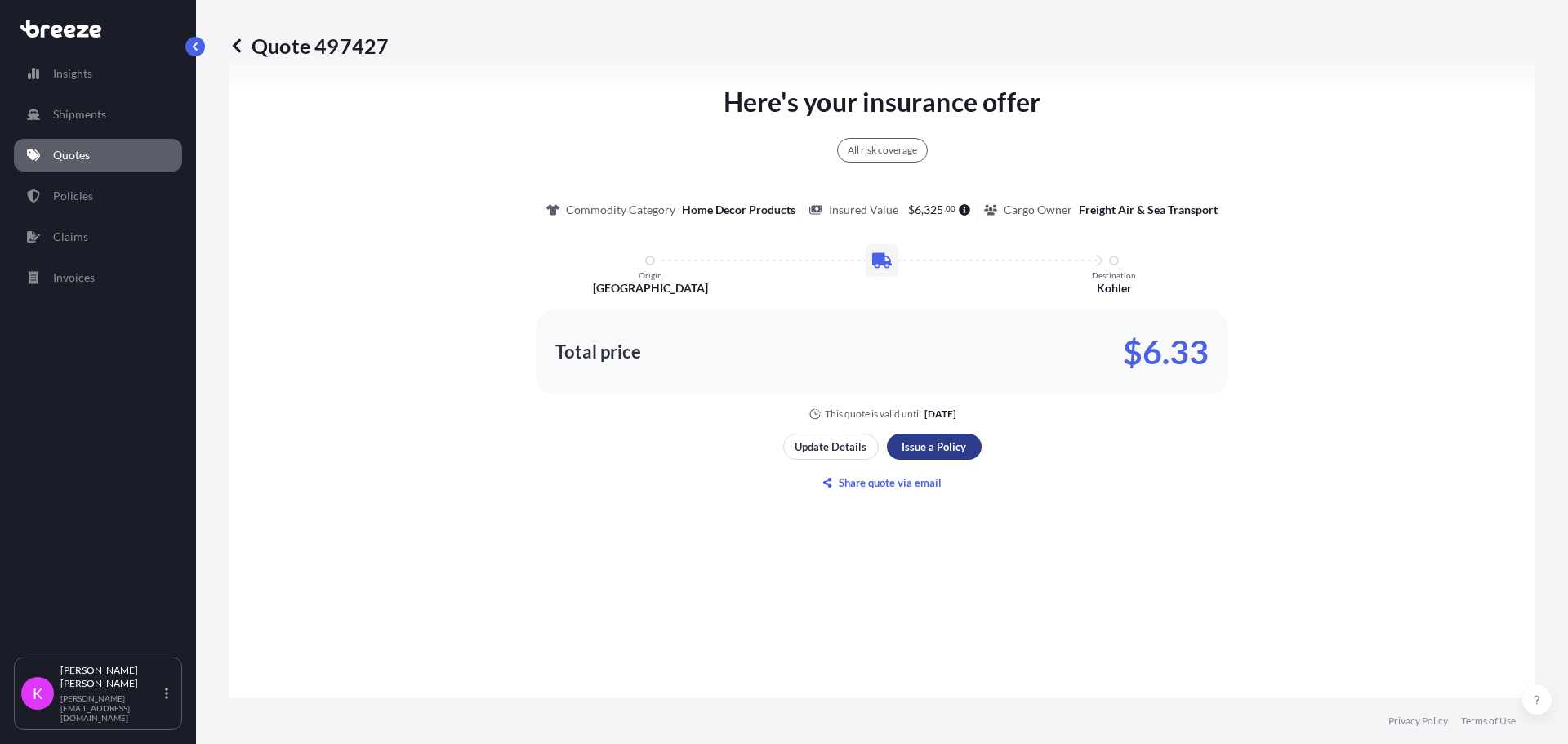
scroll to position [920, 0]
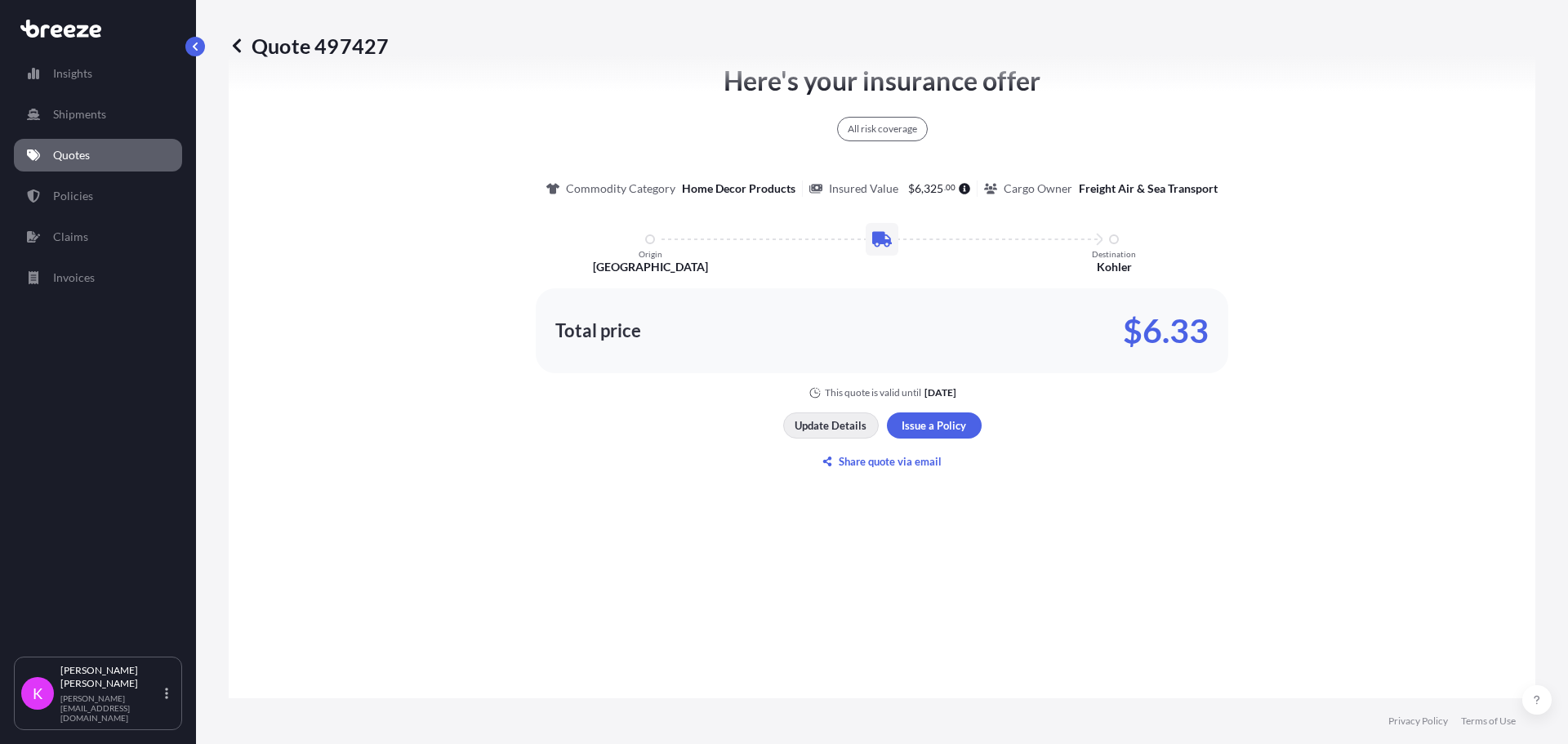
click at [826, 421] on p "Update Details" at bounding box center [830, 425] width 72 height 16
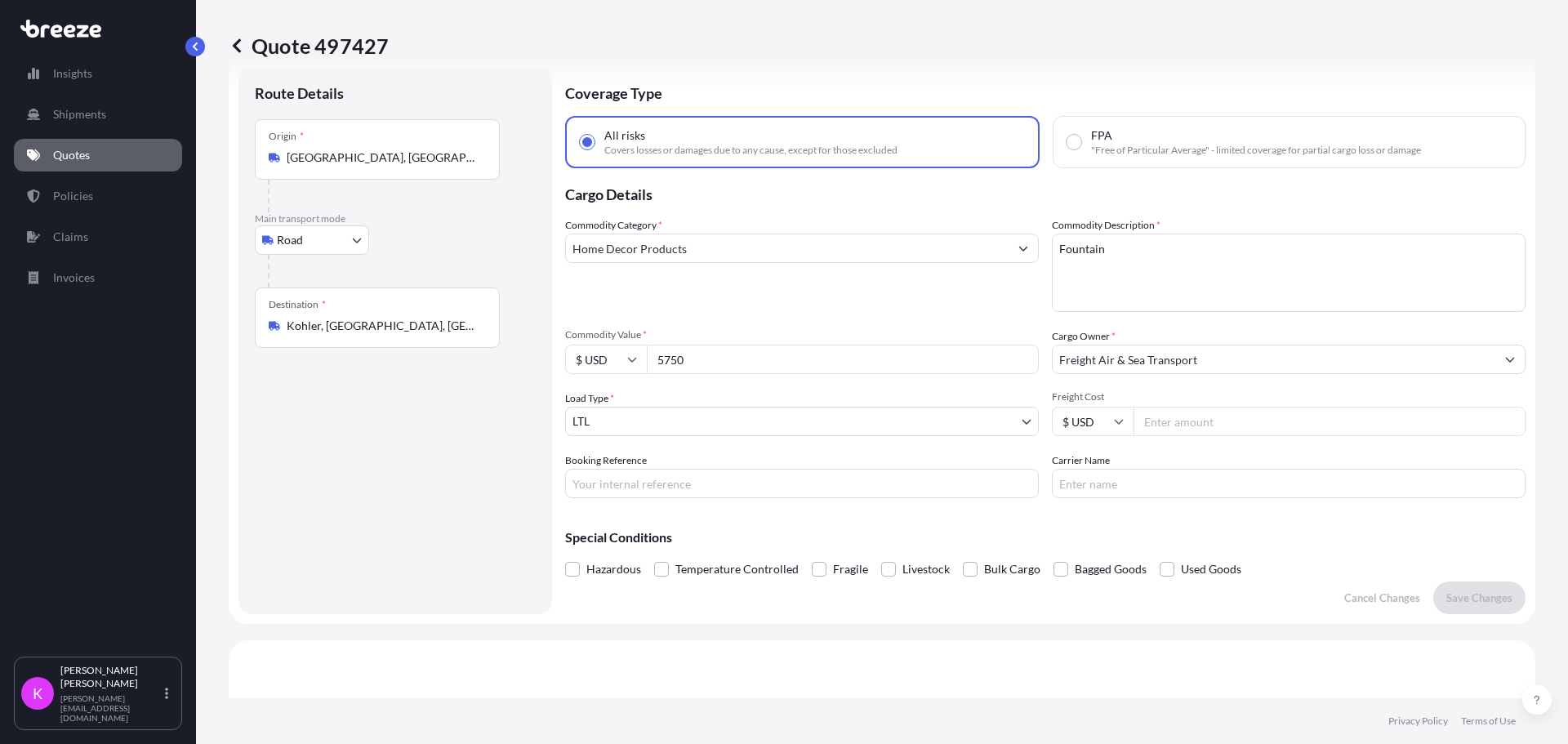
scroll to position [26, 0]
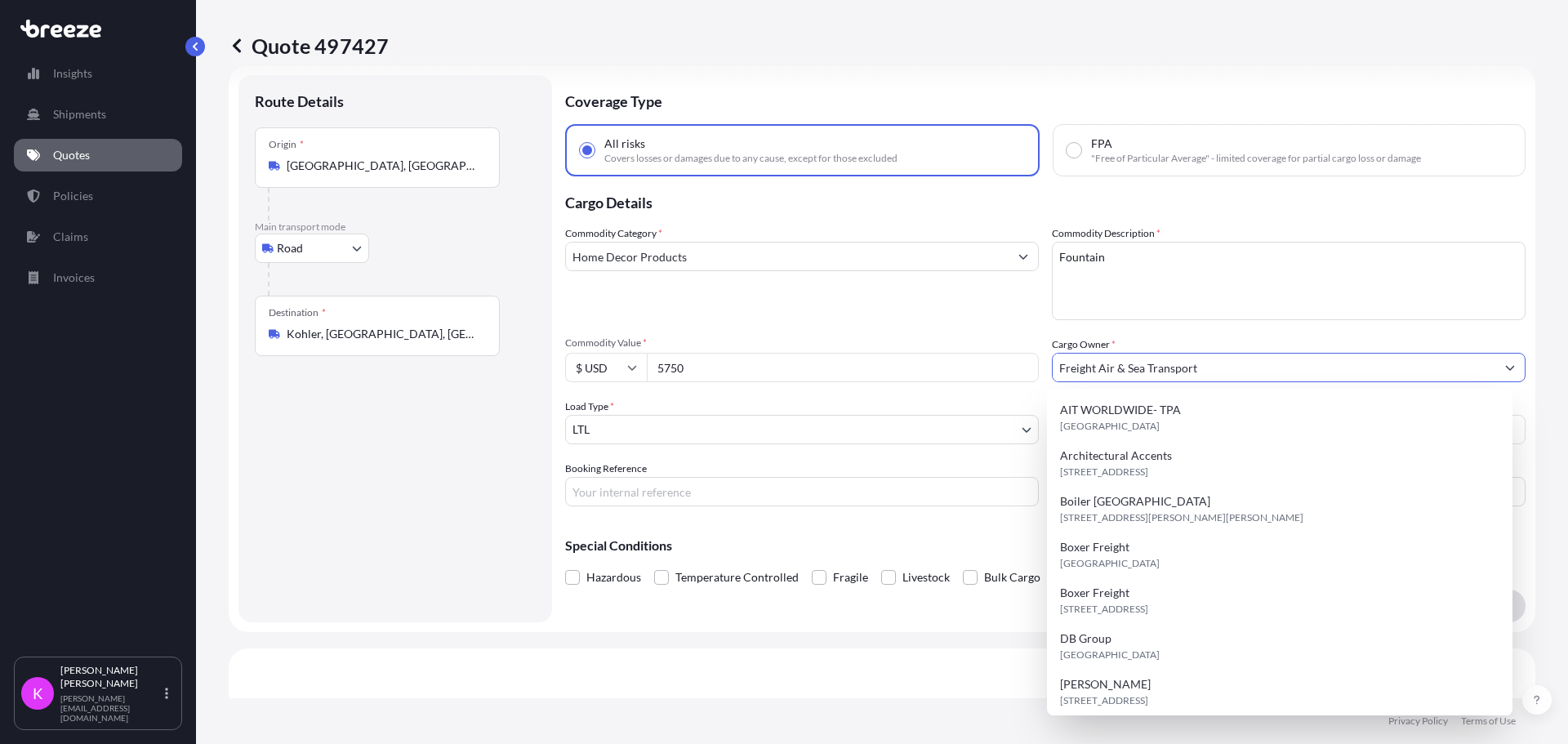
click at [1169, 365] on input "Freight Air & Sea Transport" at bounding box center [1274, 367] width 443 height 29
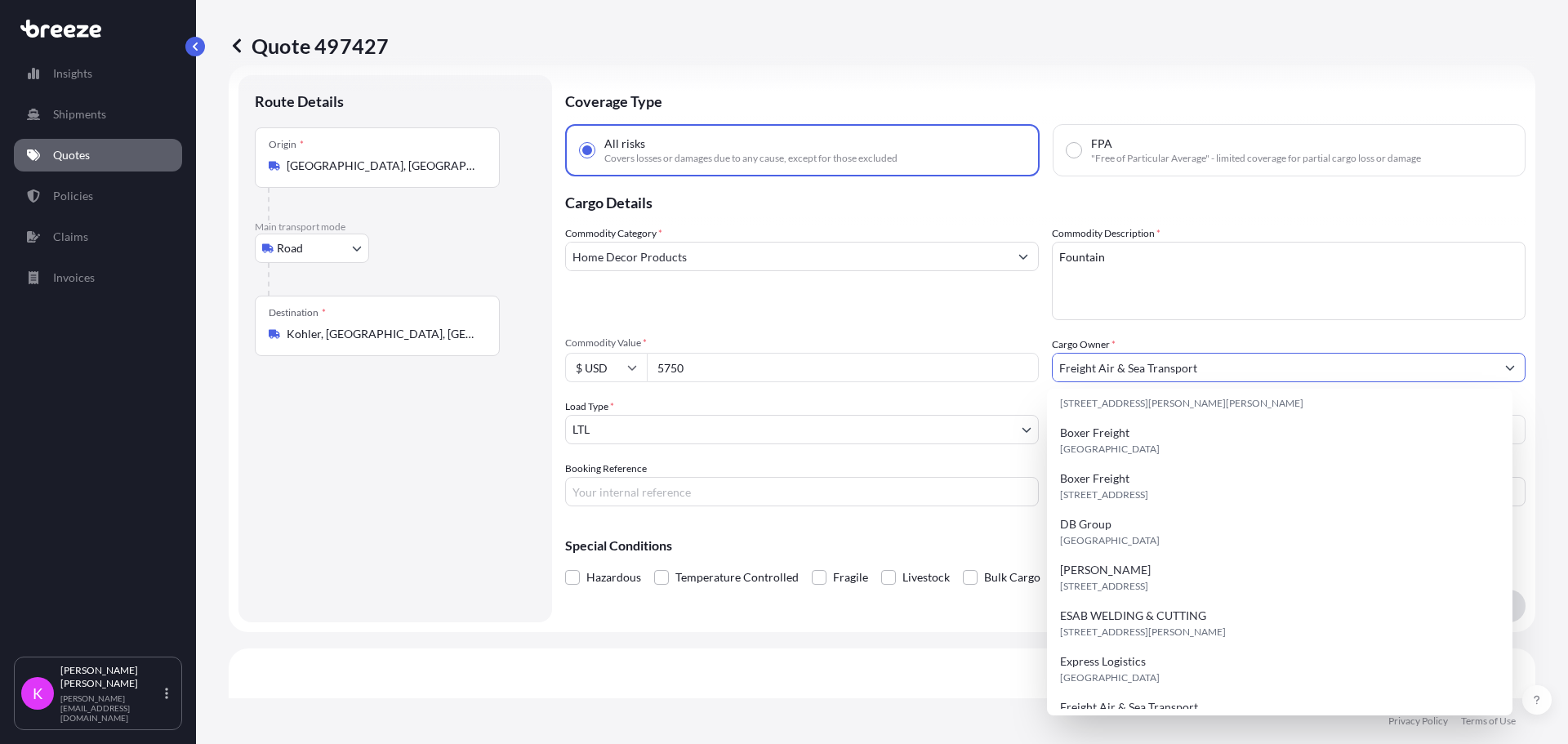
scroll to position [0, 0]
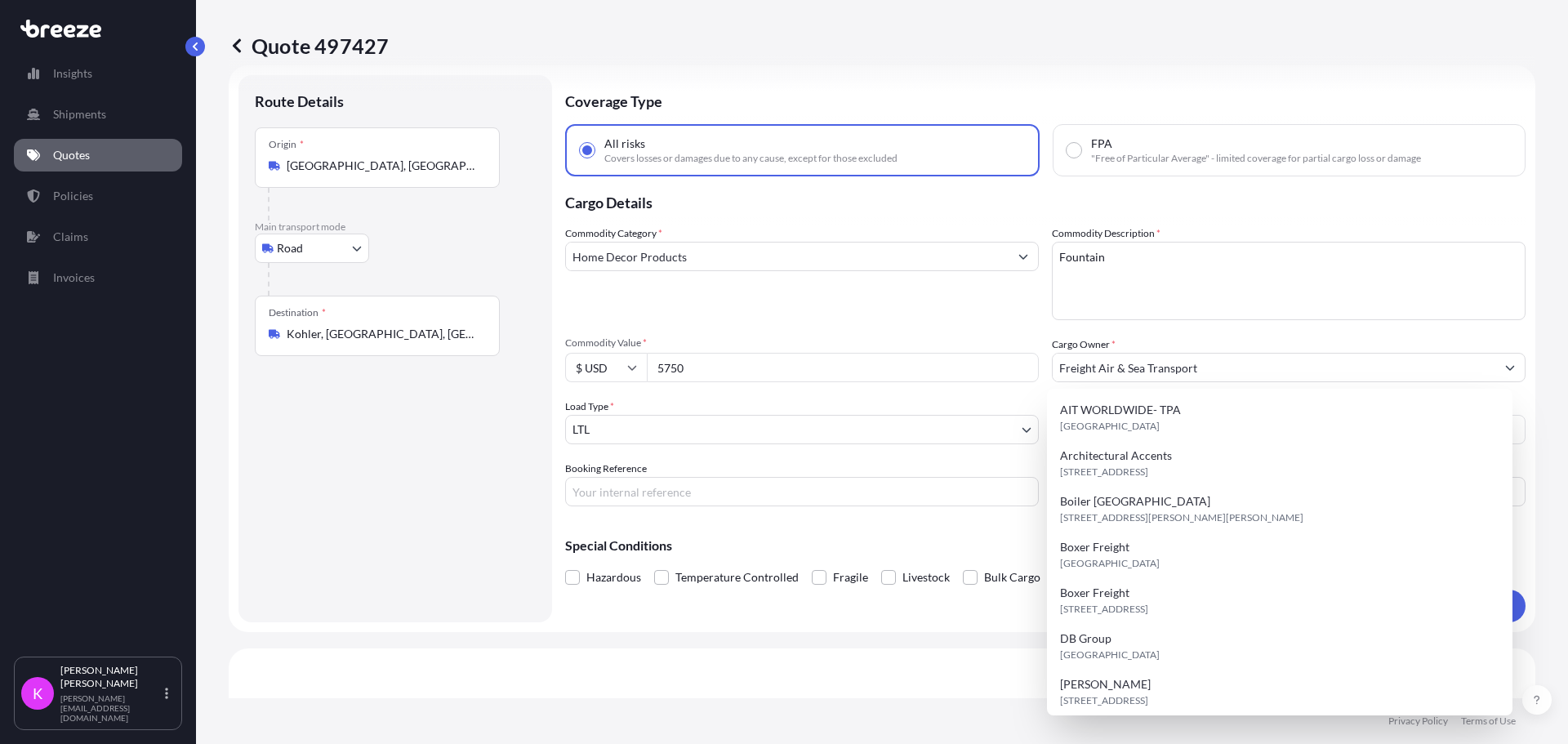
click at [1174, 365] on input "Freight Air & Sea Transport" at bounding box center [1274, 367] width 443 height 29
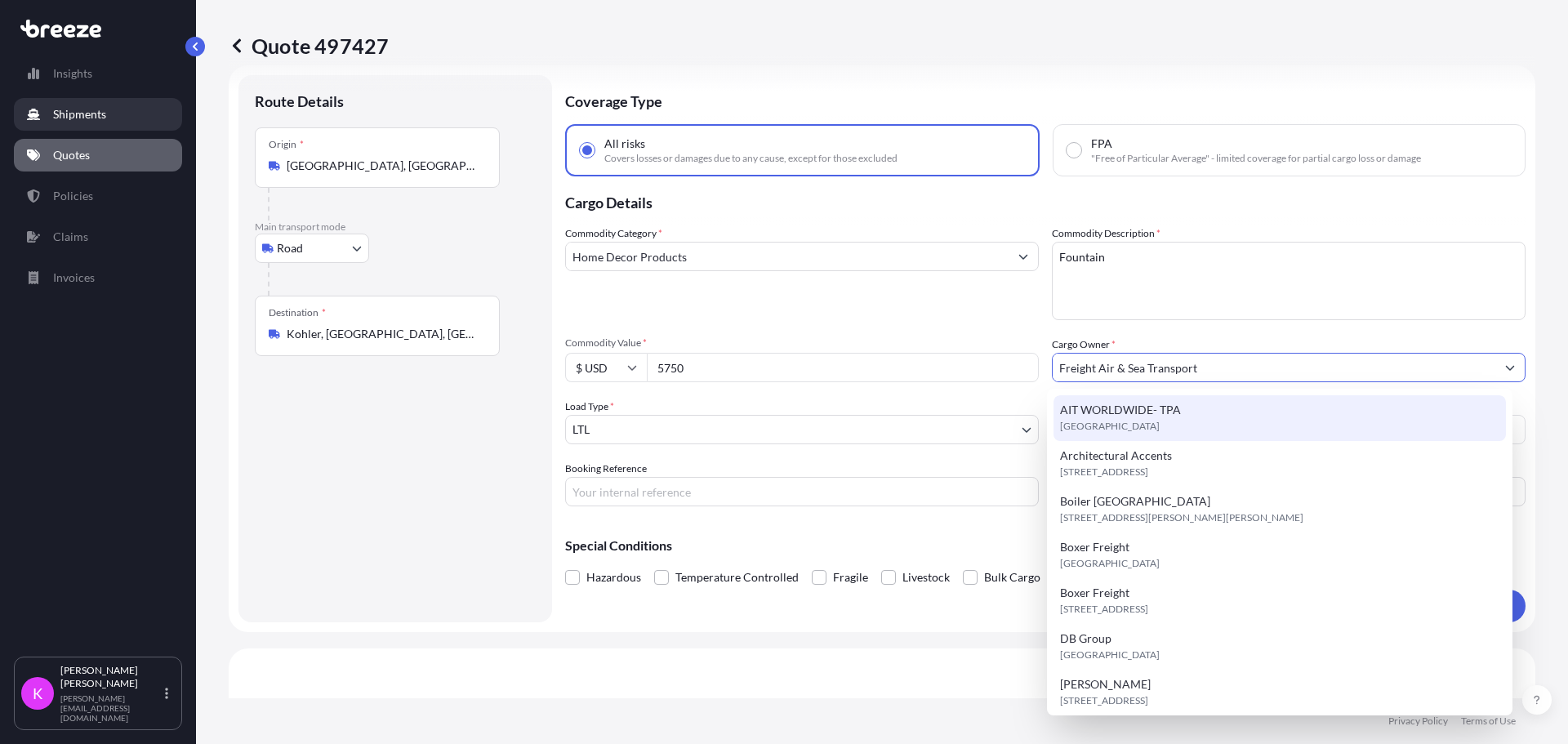
click at [113, 124] on link "Shipments" at bounding box center [98, 114] width 169 height 33
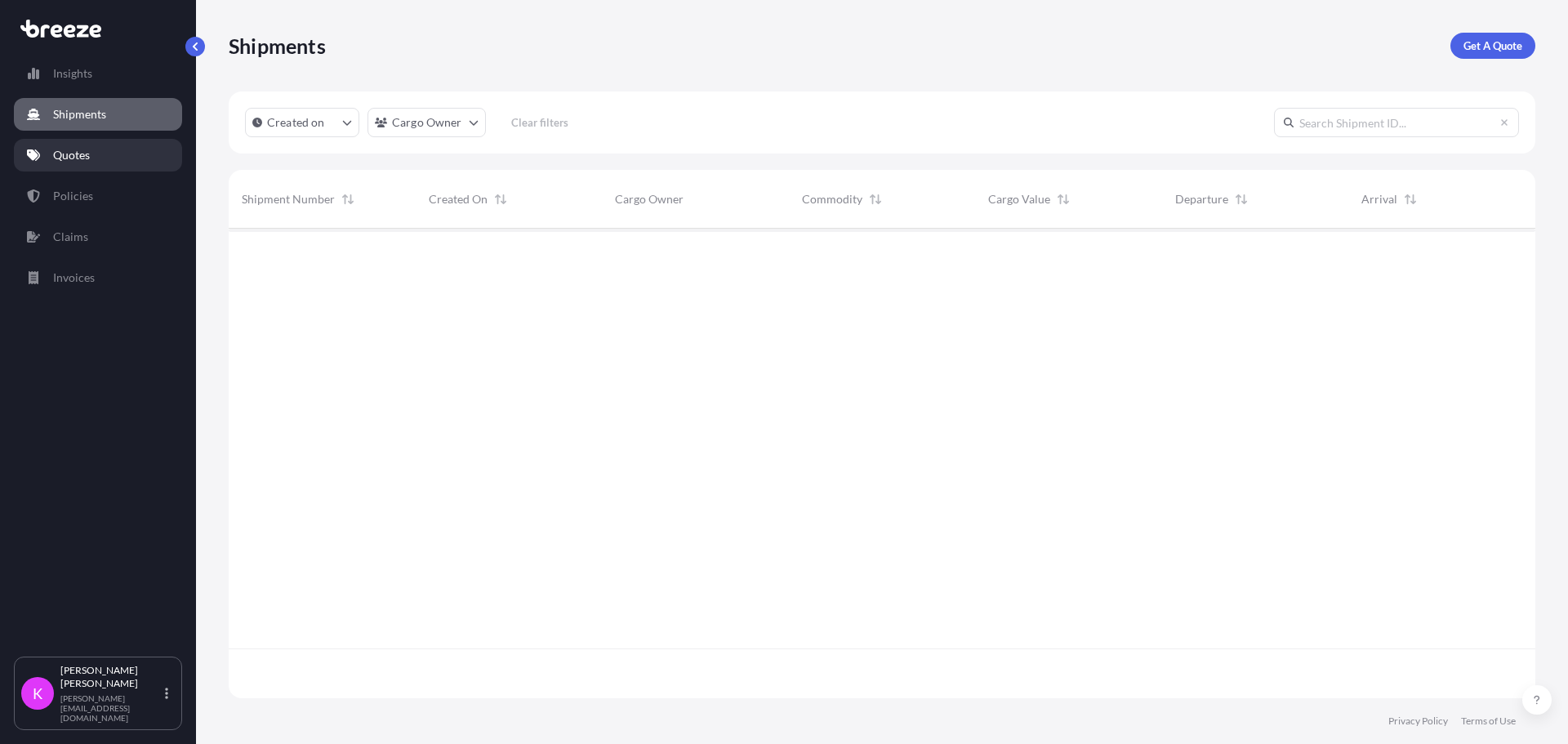
scroll to position [516, 1294]
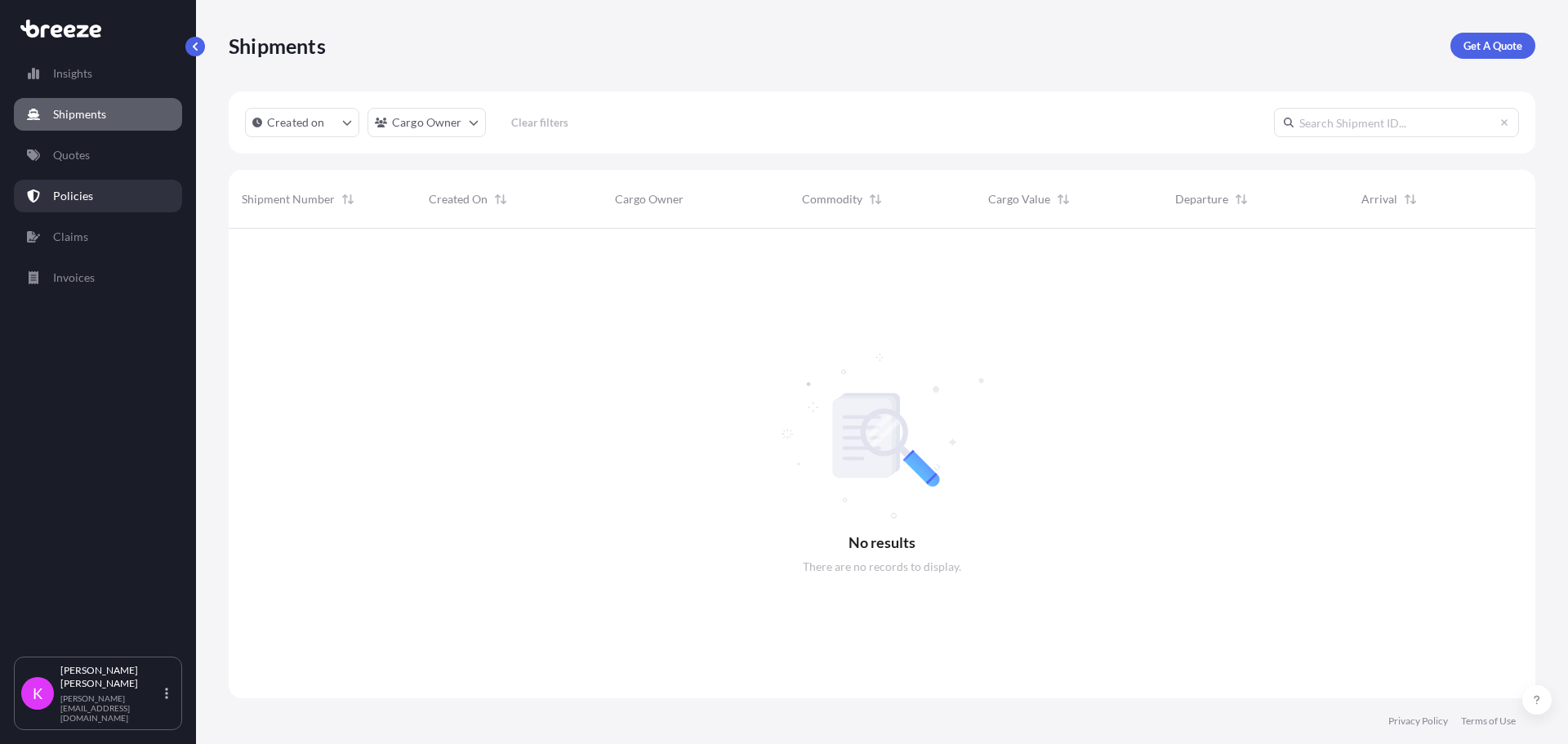
click at [87, 200] on p "Policies" at bounding box center [73, 196] width 40 height 16
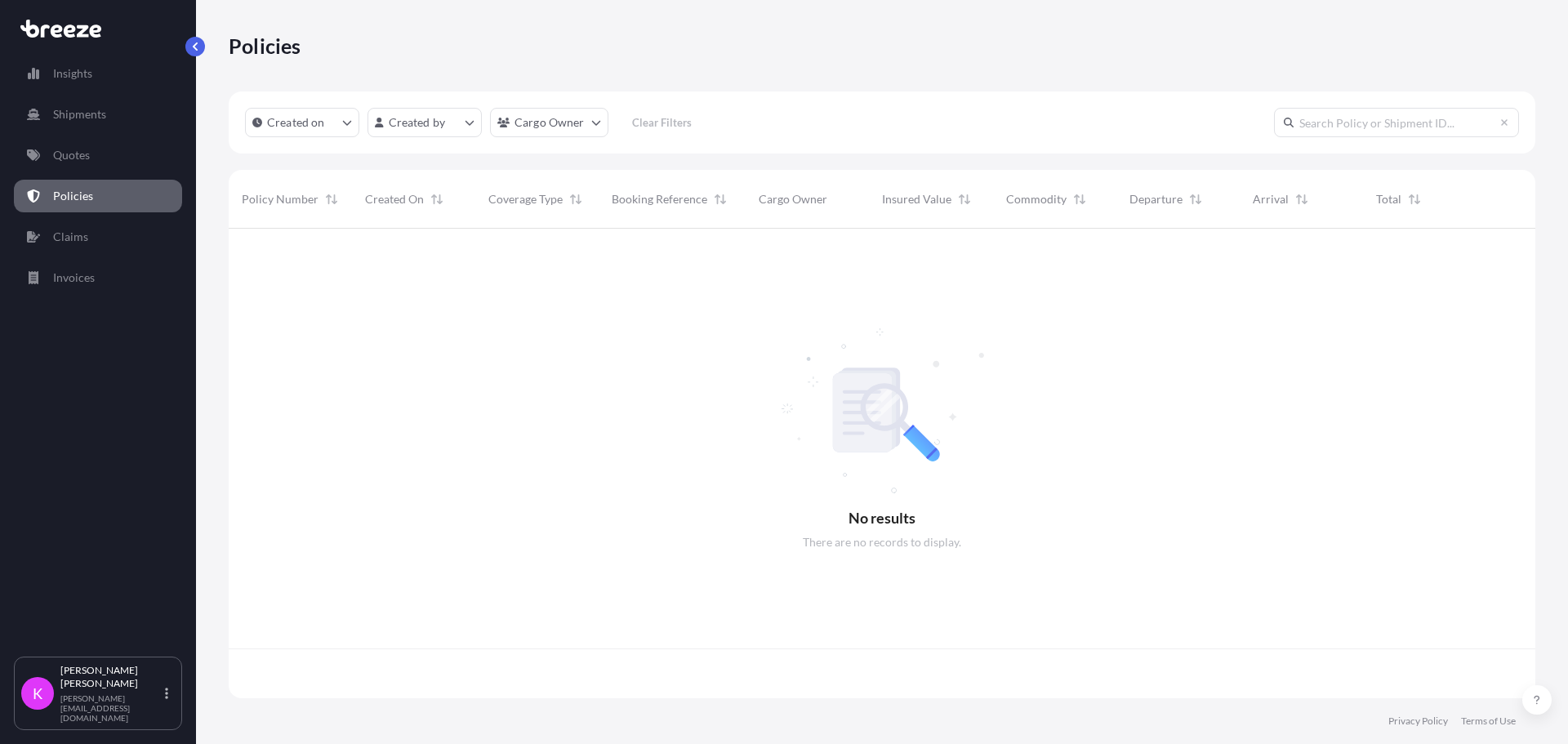
scroll to position [466, 1294]
click at [94, 281] on p "Invoices" at bounding box center [74, 278] width 42 height 16
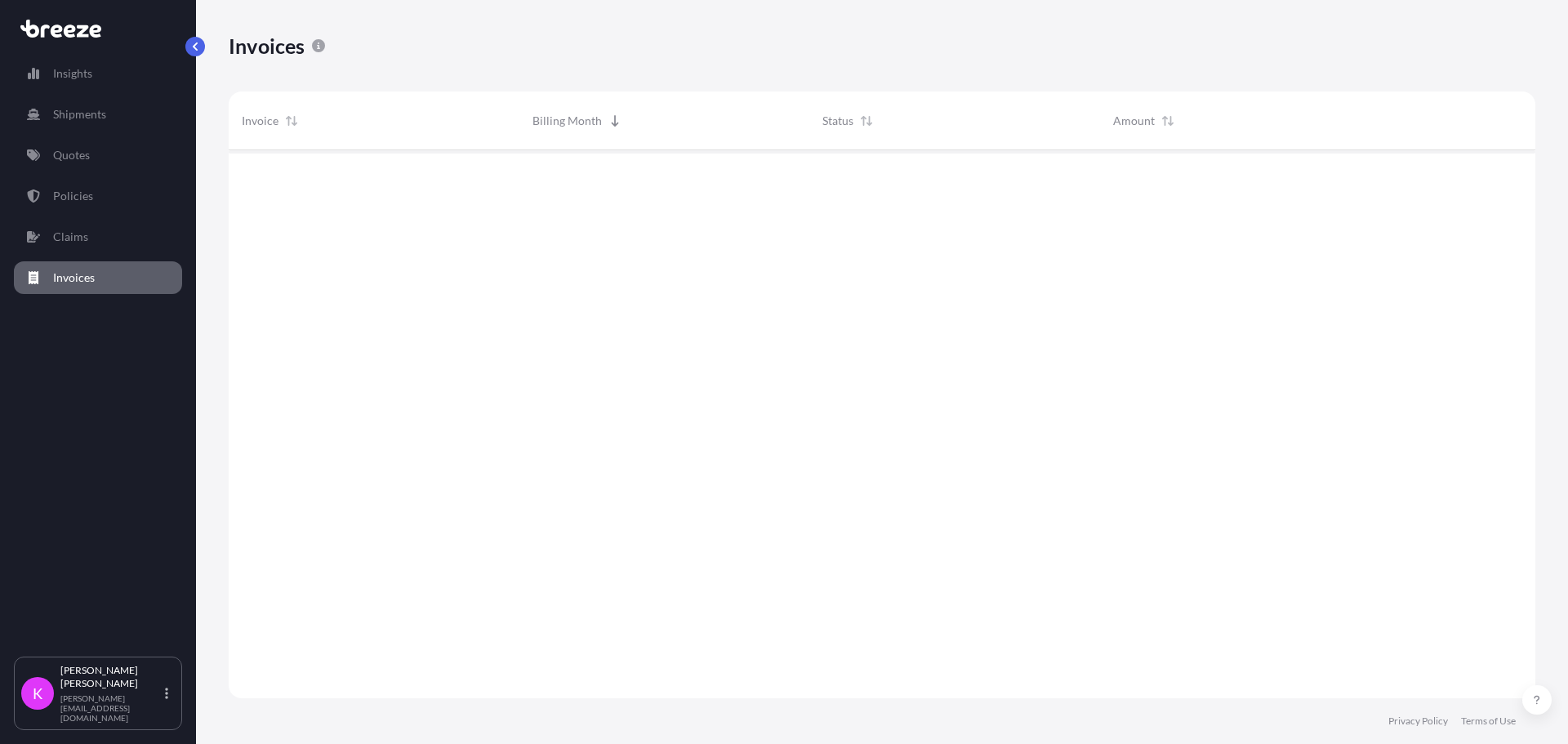
scroll to position [594, 1294]
click at [101, 87] on link "Insights" at bounding box center [98, 73] width 169 height 33
select select "2025"
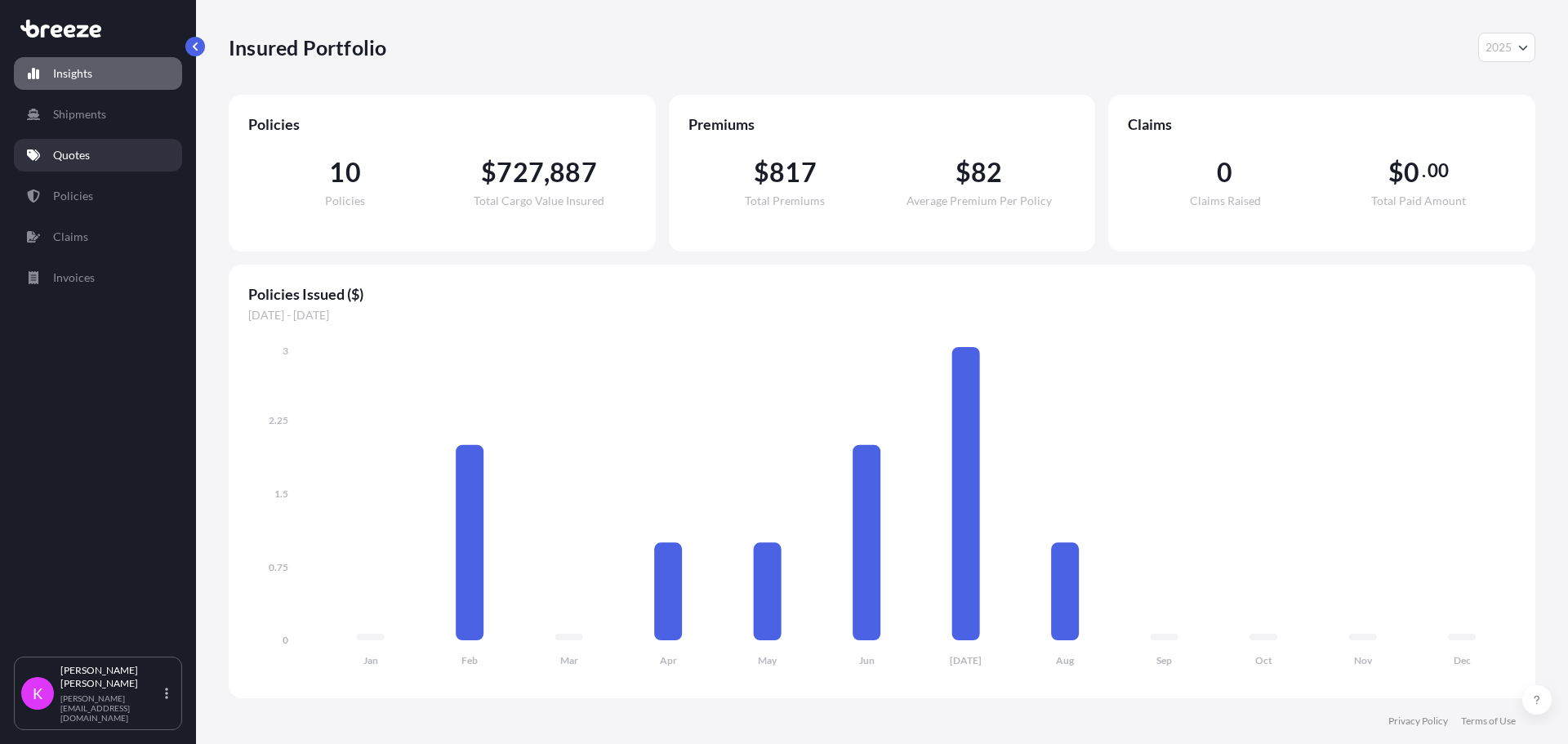
click at [115, 166] on link "Quotes" at bounding box center [98, 155] width 169 height 33
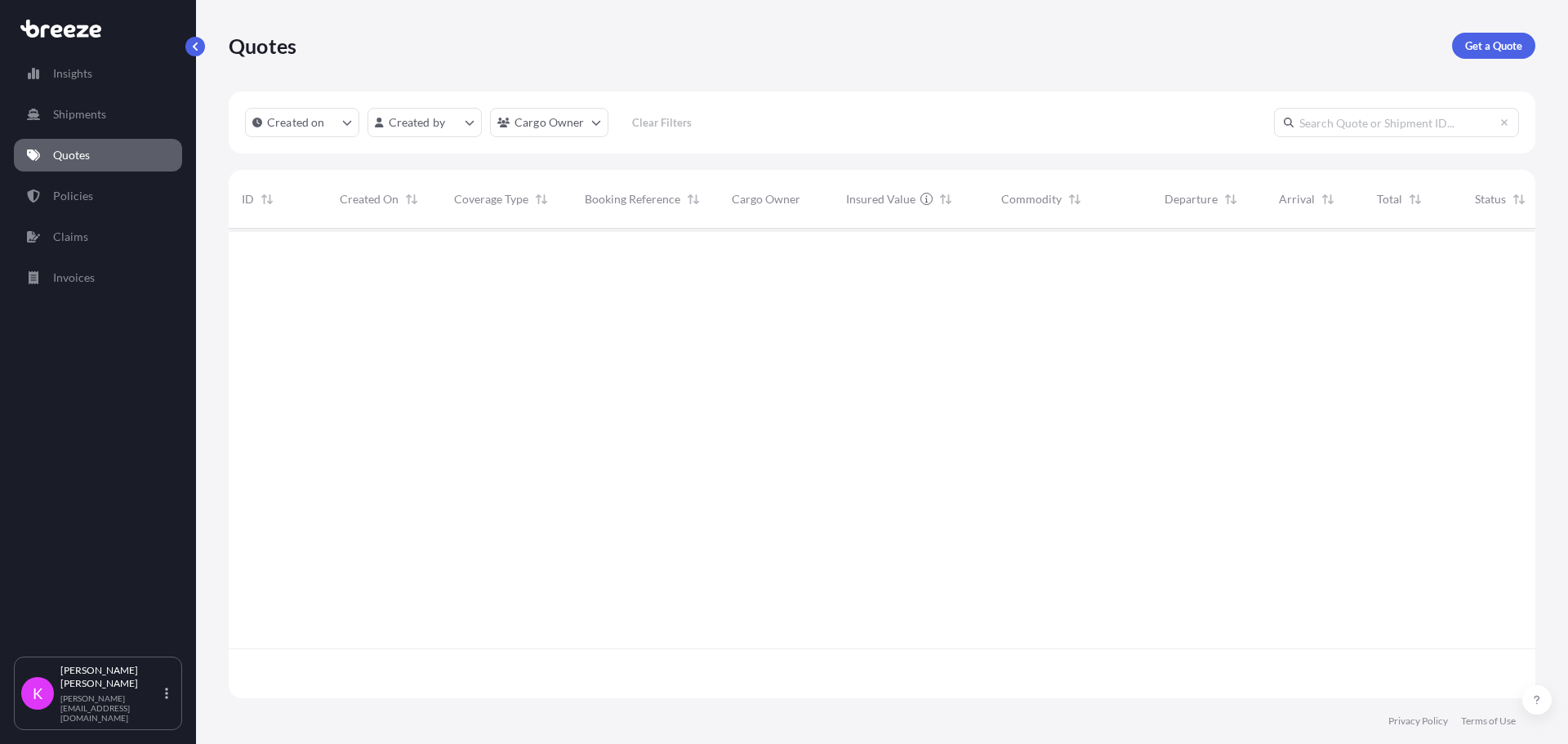
scroll to position [466, 1294]
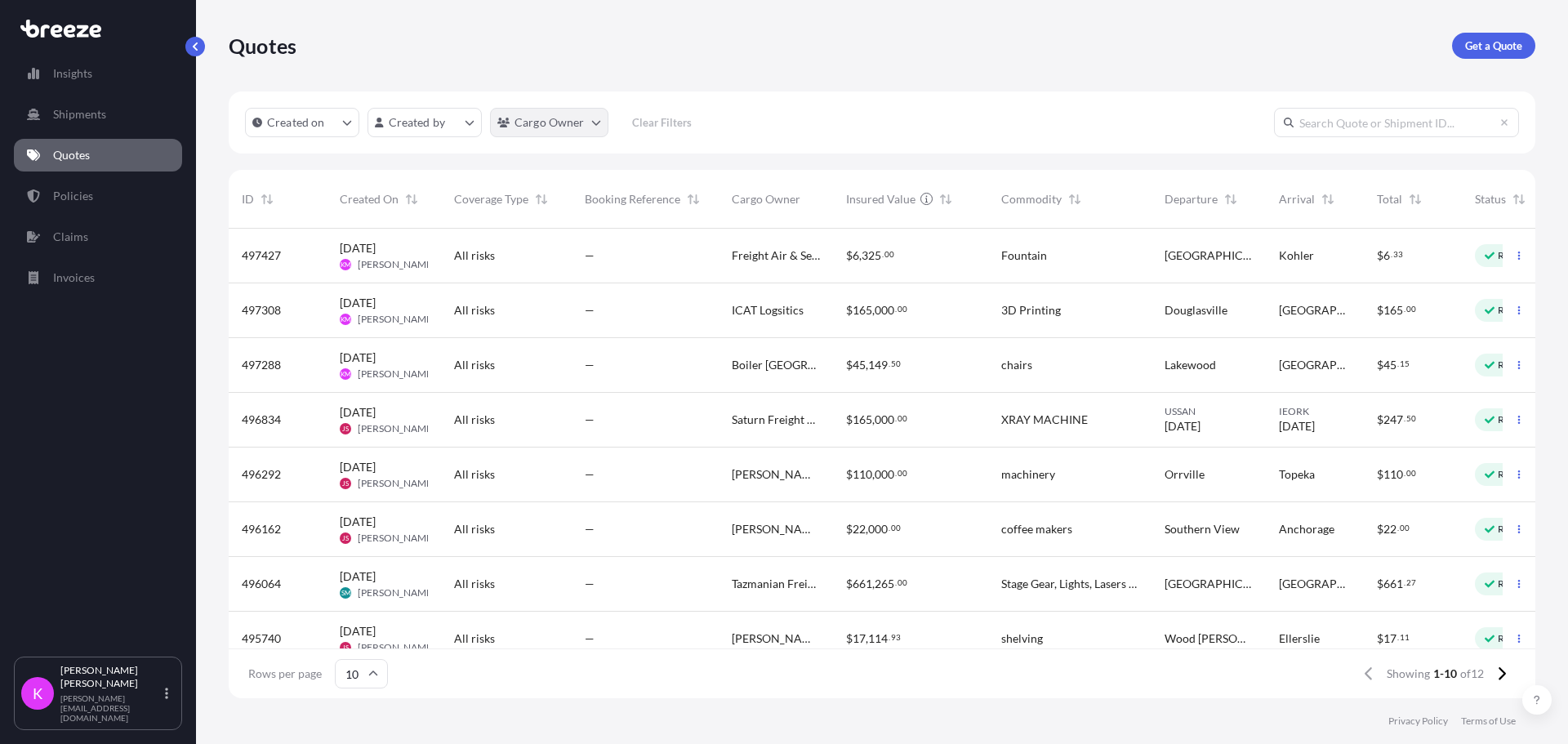
click at [537, 120] on html "Insights Shipments Quotes Policies Claims Invoices K [PERSON_NAME] [PERSON_NAME…" at bounding box center [784, 372] width 1568 height 744
click at [79, 121] on html "Insights Shipments Quotes Policies Claims Invoices K [PERSON_NAME] [PERSON_NAME…" at bounding box center [784, 372] width 1568 height 744
click at [78, 119] on p "Shipments" at bounding box center [80, 114] width 53 height 16
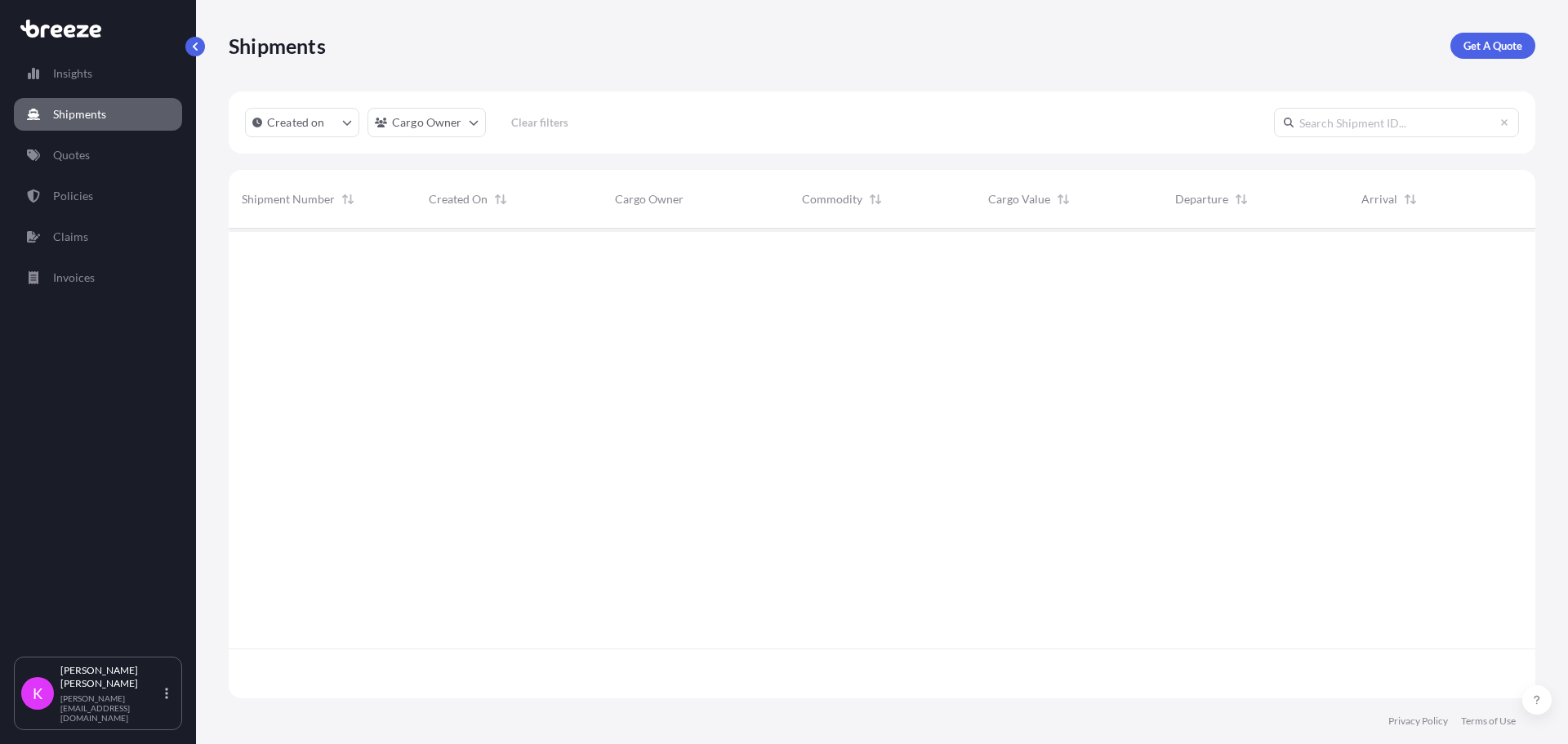
scroll to position [516, 1294]
click at [114, 158] on link "Quotes" at bounding box center [98, 155] width 169 height 33
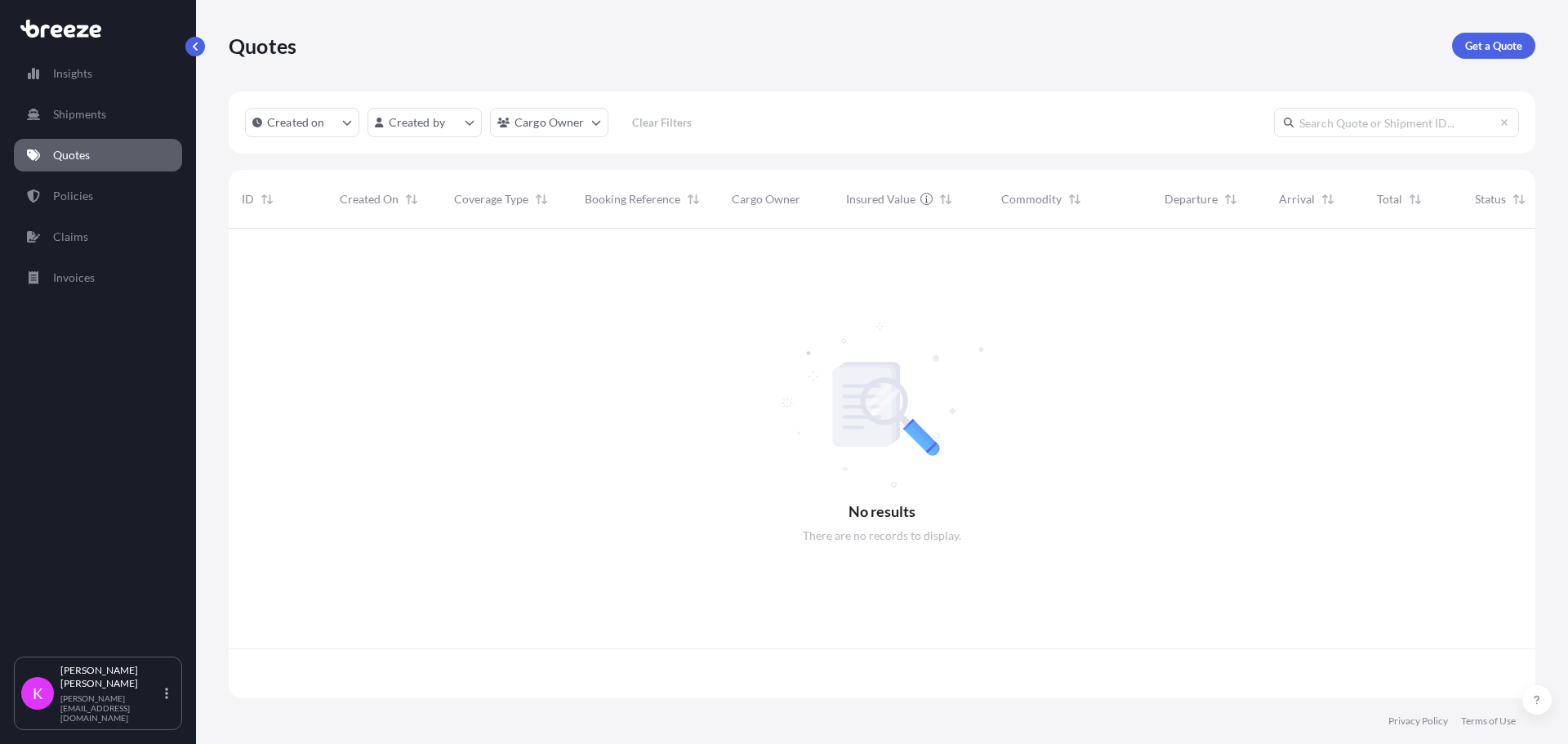
scroll to position [466, 1294]
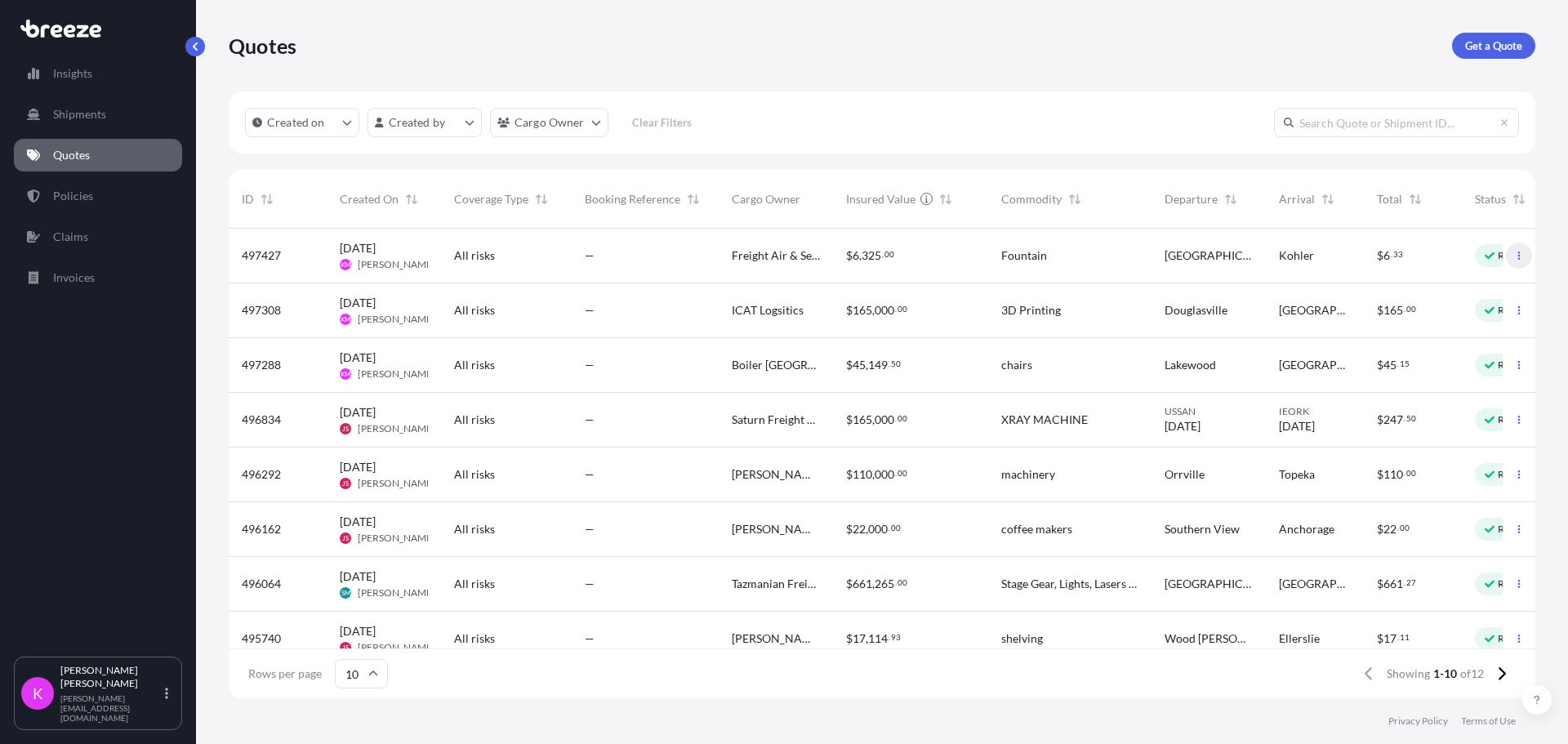
click at [1514, 260] on icon "button" at bounding box center [1518, 255] width 10 height 10
click at [1430, 265] on p "Edit quote" at bounding box center [1427, 259] width 52 height 16
select select "Road"
select select "1"
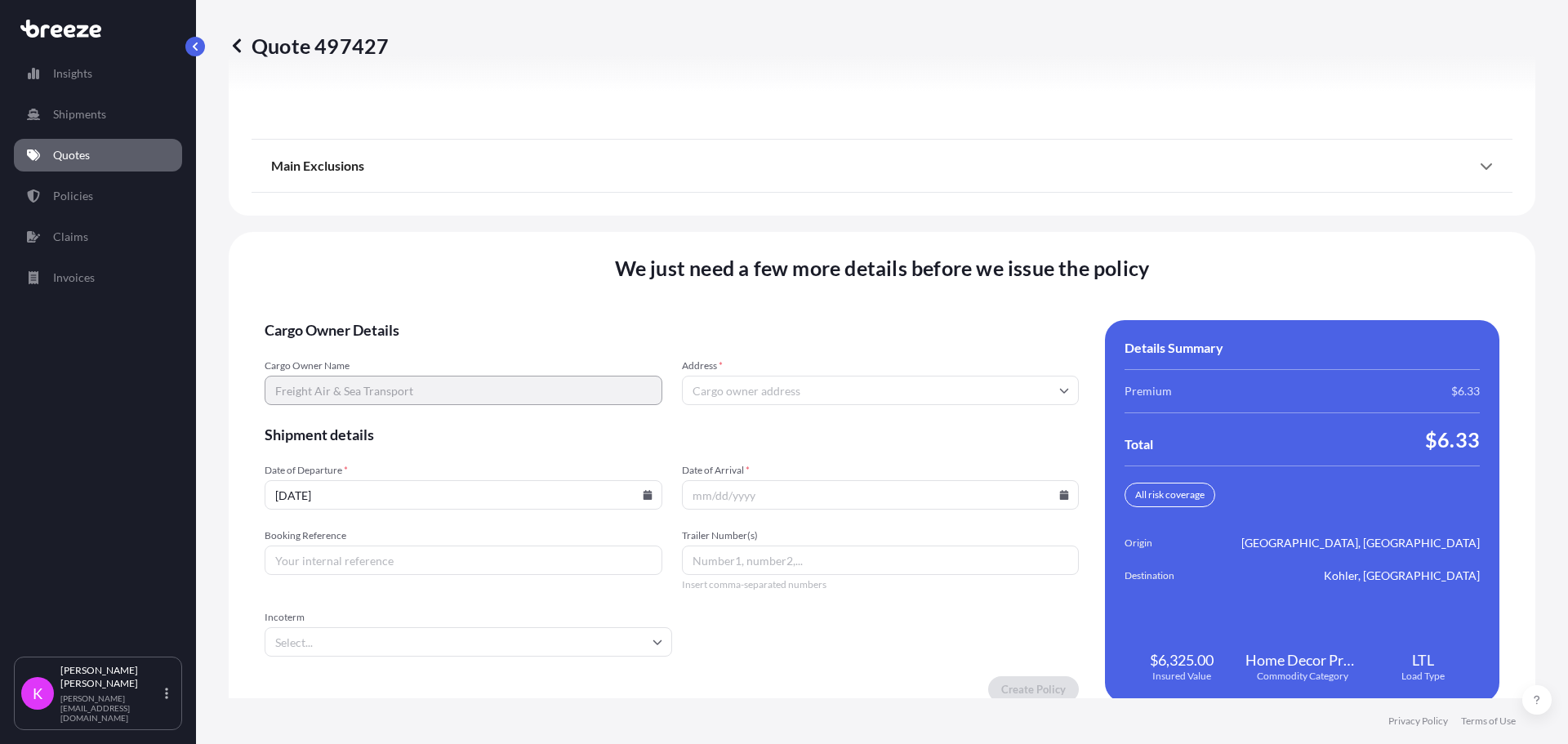
scroll to position [2091, 0]
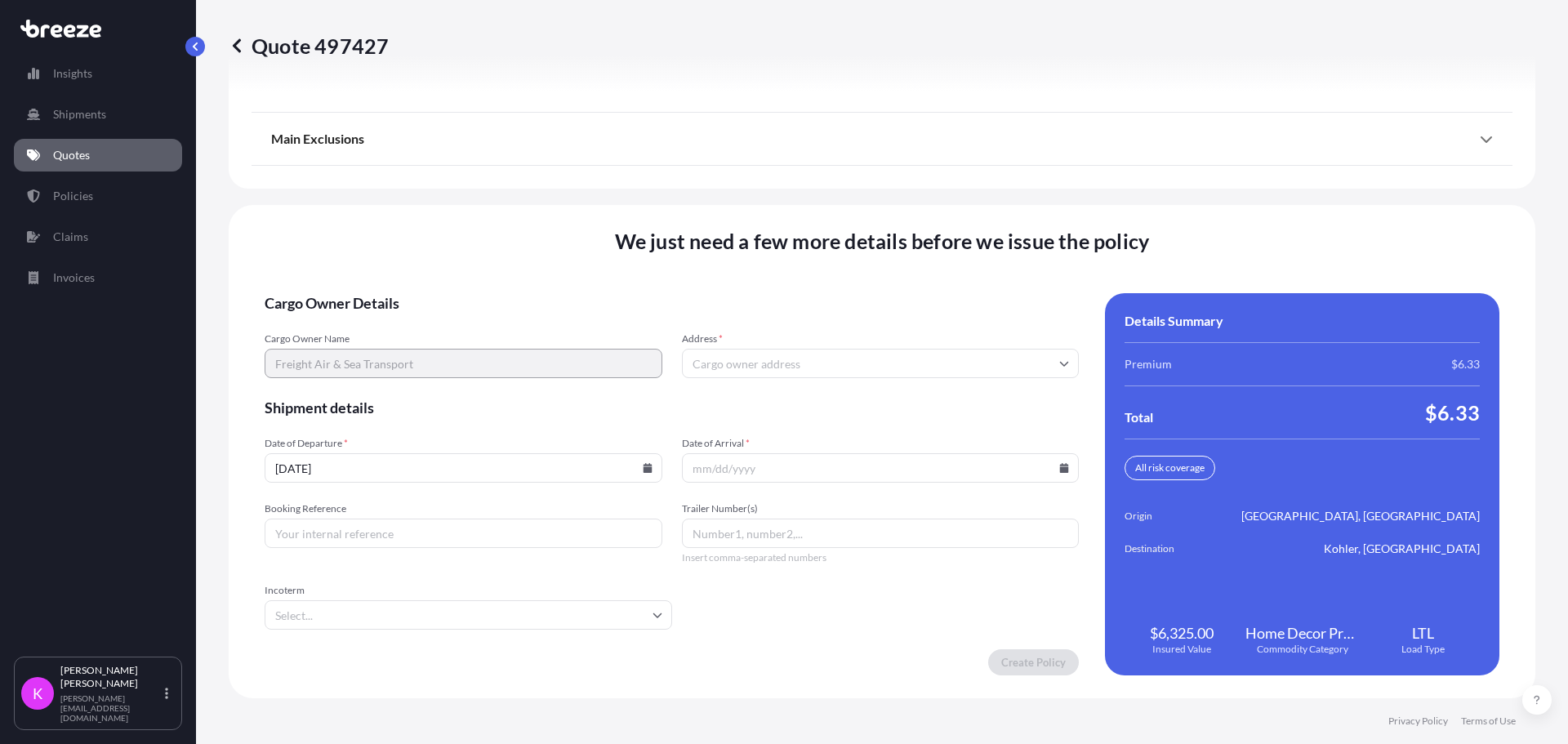
click at [745, 364] on input "Address *" at bounding box center [881, 363] width 397 height 29
click at [752, 364] on input "Address *" at bounding box center [881, 363] width 397 height 29
paste input "[STREET_ADDRESS]"
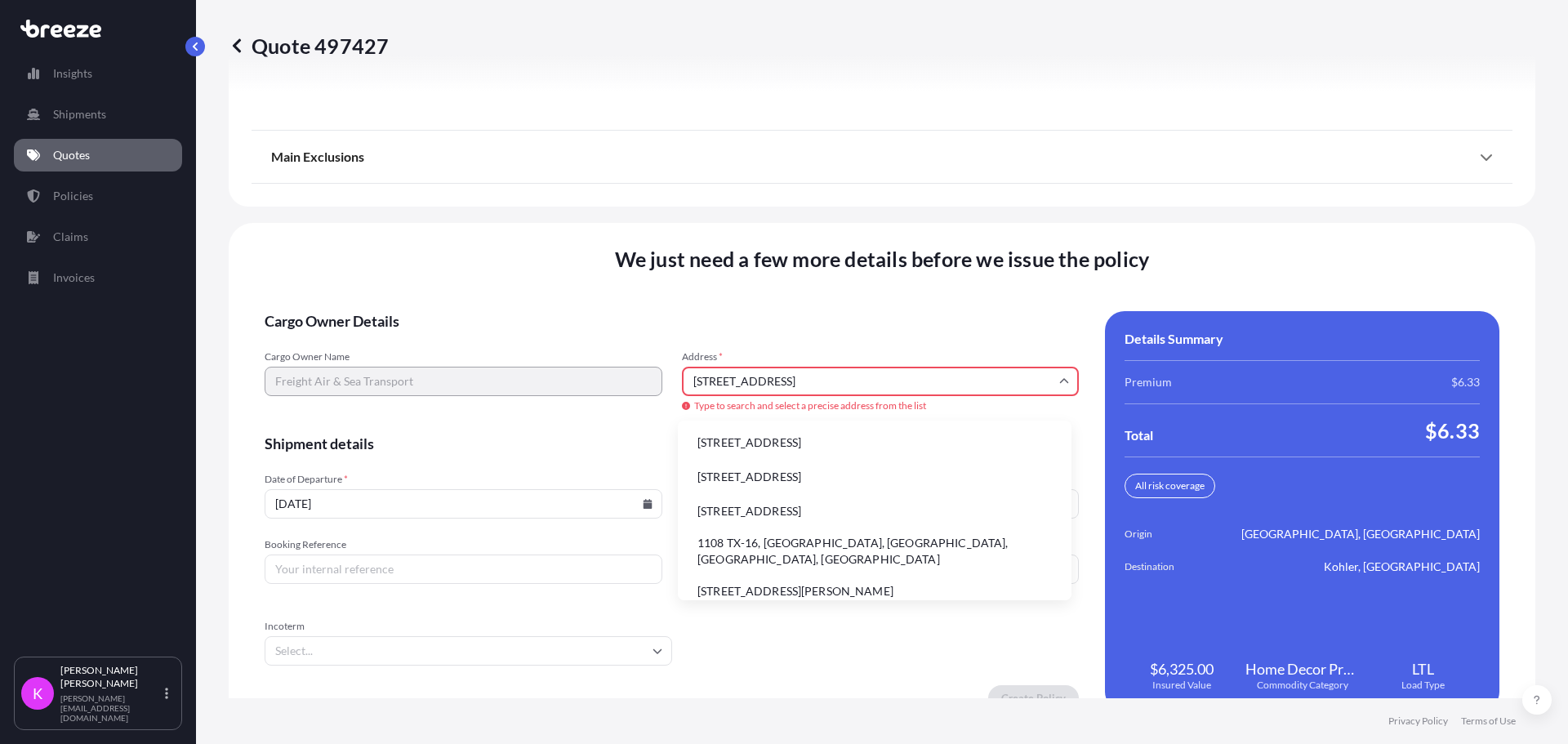
click at [852, 510] on li "[STREET_ADDRESS]" at bounding box center [874, 511] width 380 height 31
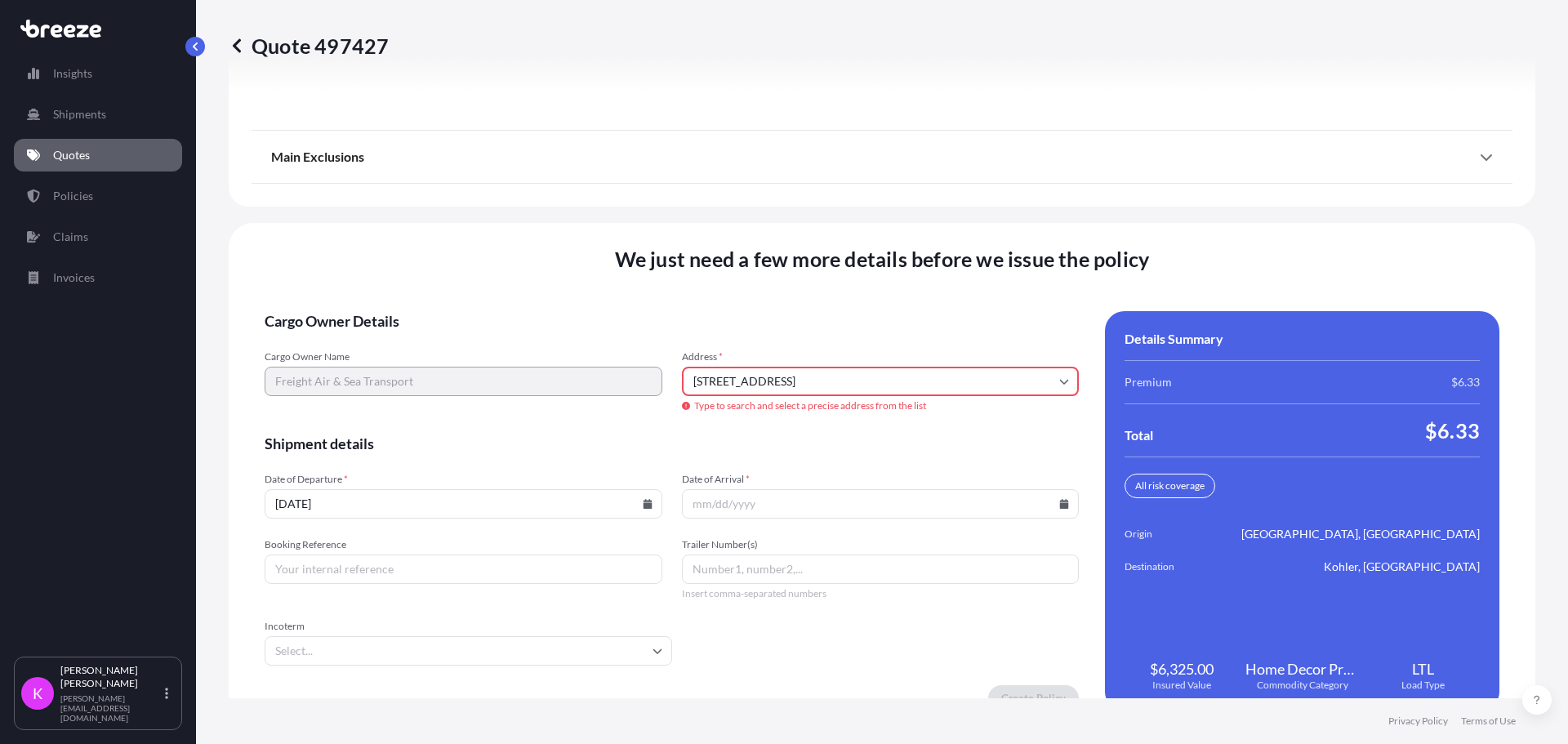
type input "GA-16, [GEOGRAPHIC_DATA], [GEOGRAPHIC_DATA], [GEOGRAPHIC_DATA]"
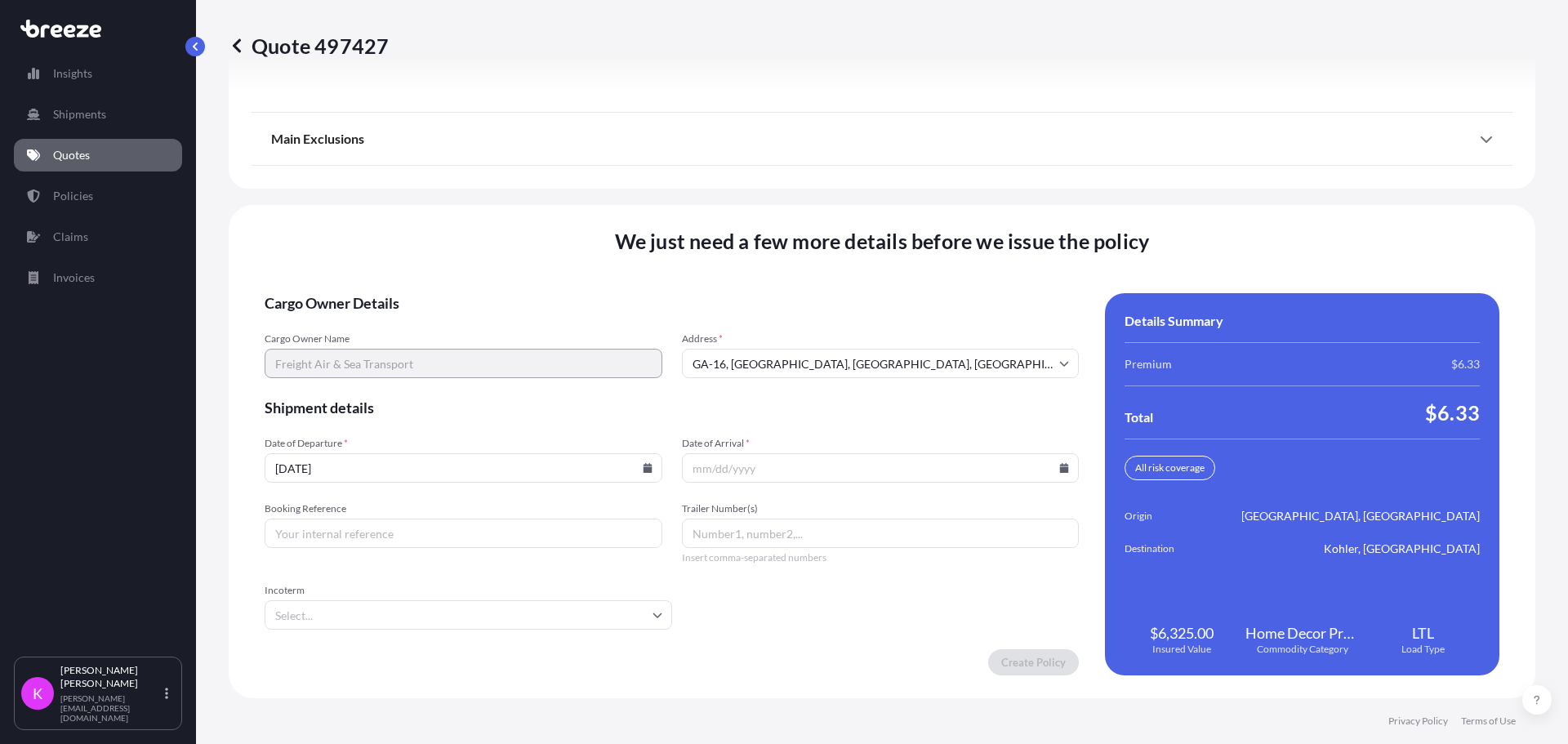
click at [738, 474] on input "Date of Arrival *" at bounding box center [881, 467] width 397 height 29
click at [1060, 465] on icon at bounding box center [1064, 467] width 9 height 10
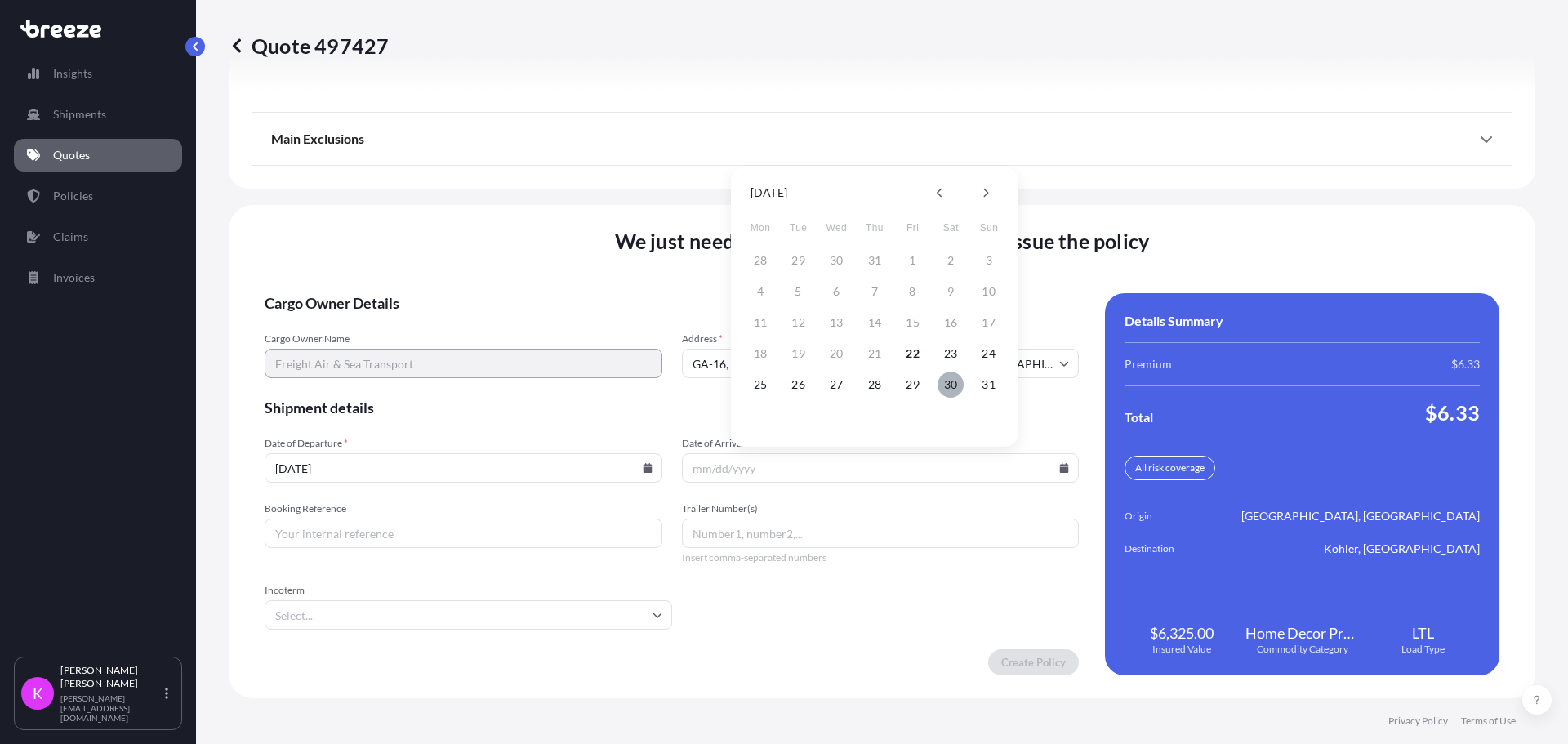
click at [945, 387] on button "30" at bounding box center [950, 384] width 26 height 26
type input "[DATE]"
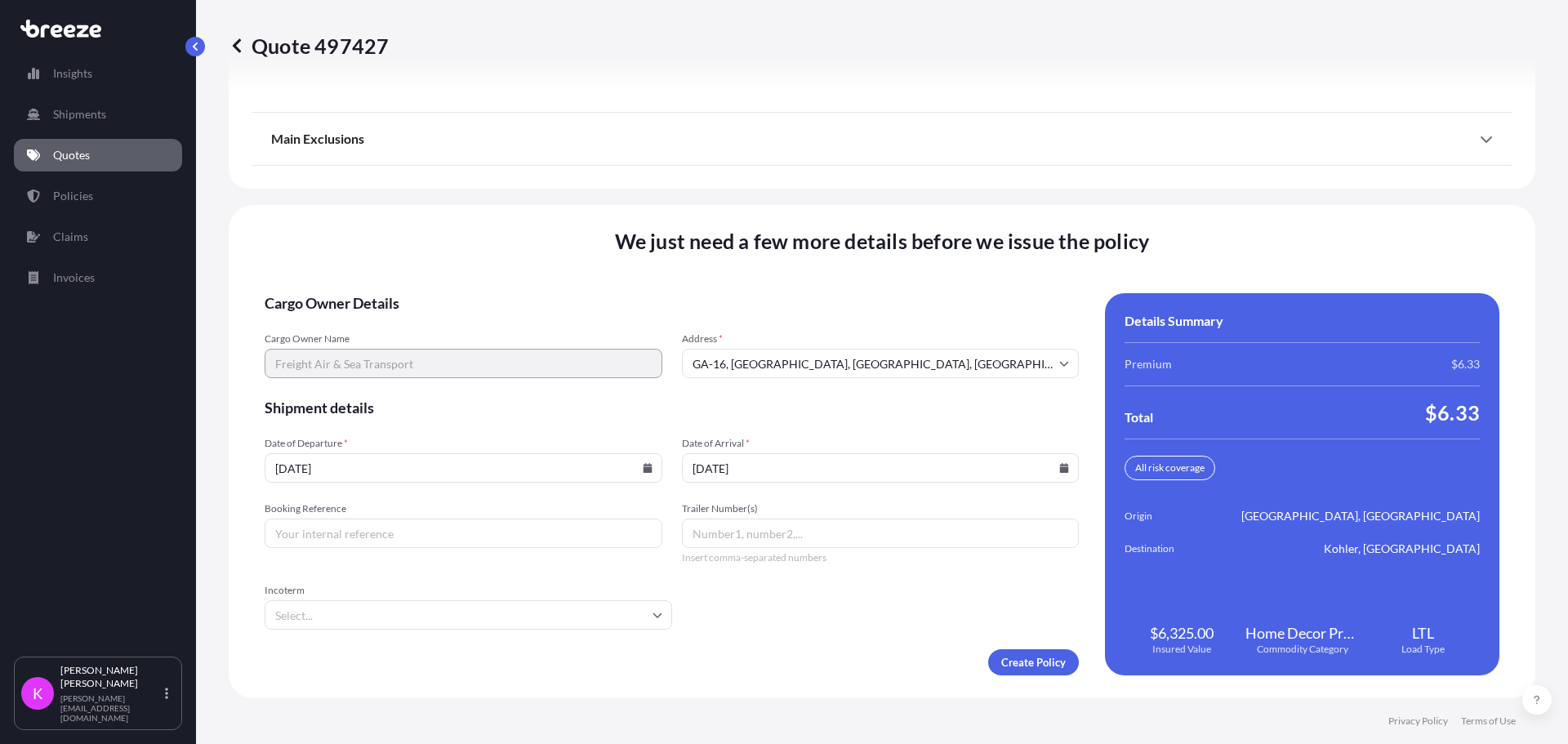
click at [513, 530] on input "Booking Reference" at bounding box center [463, 533] width 397 height 29
type input "773815"
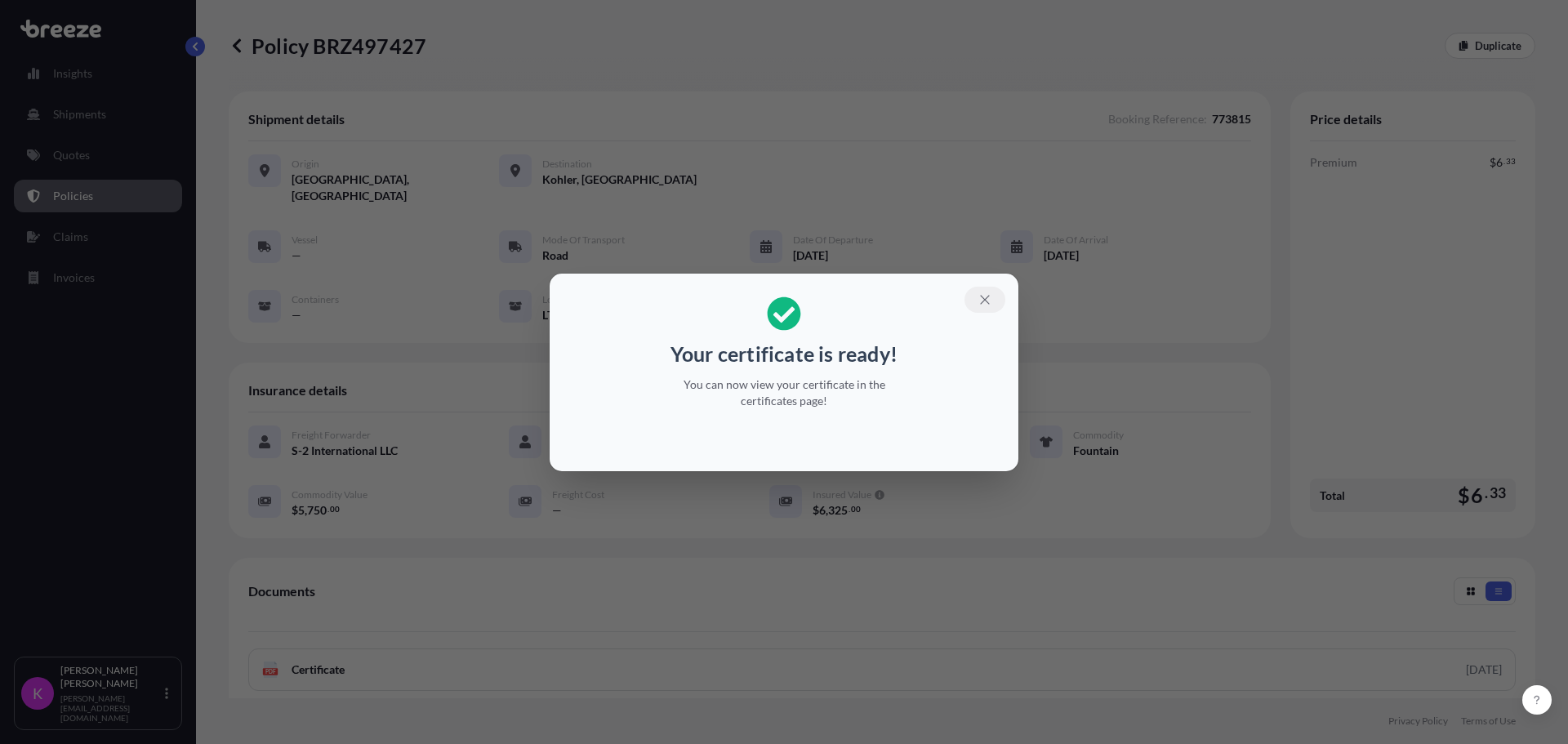
click at [997, 298] on button "button" at bounding box center [984, 299] width 41 height 26
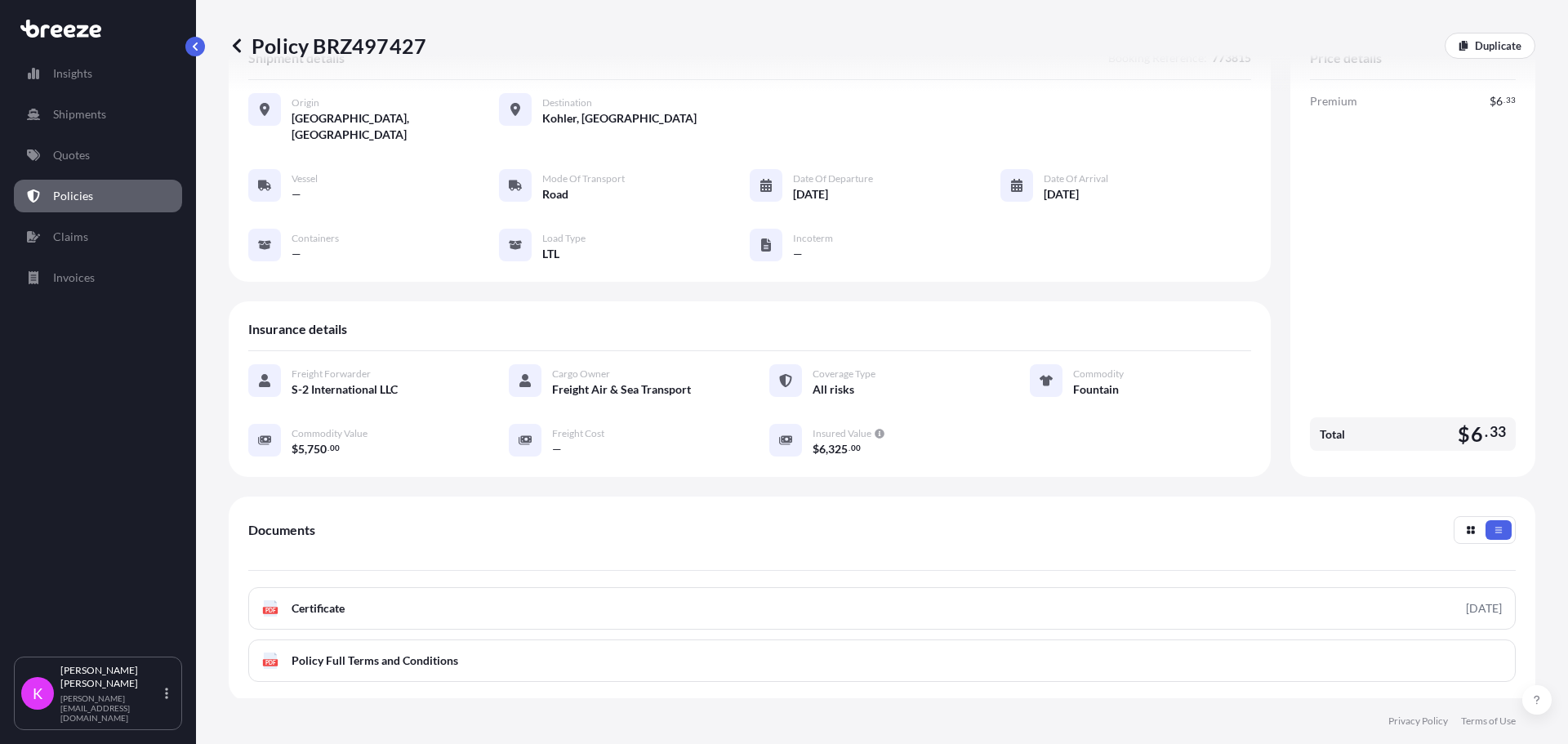
scroll to position [163, 0]
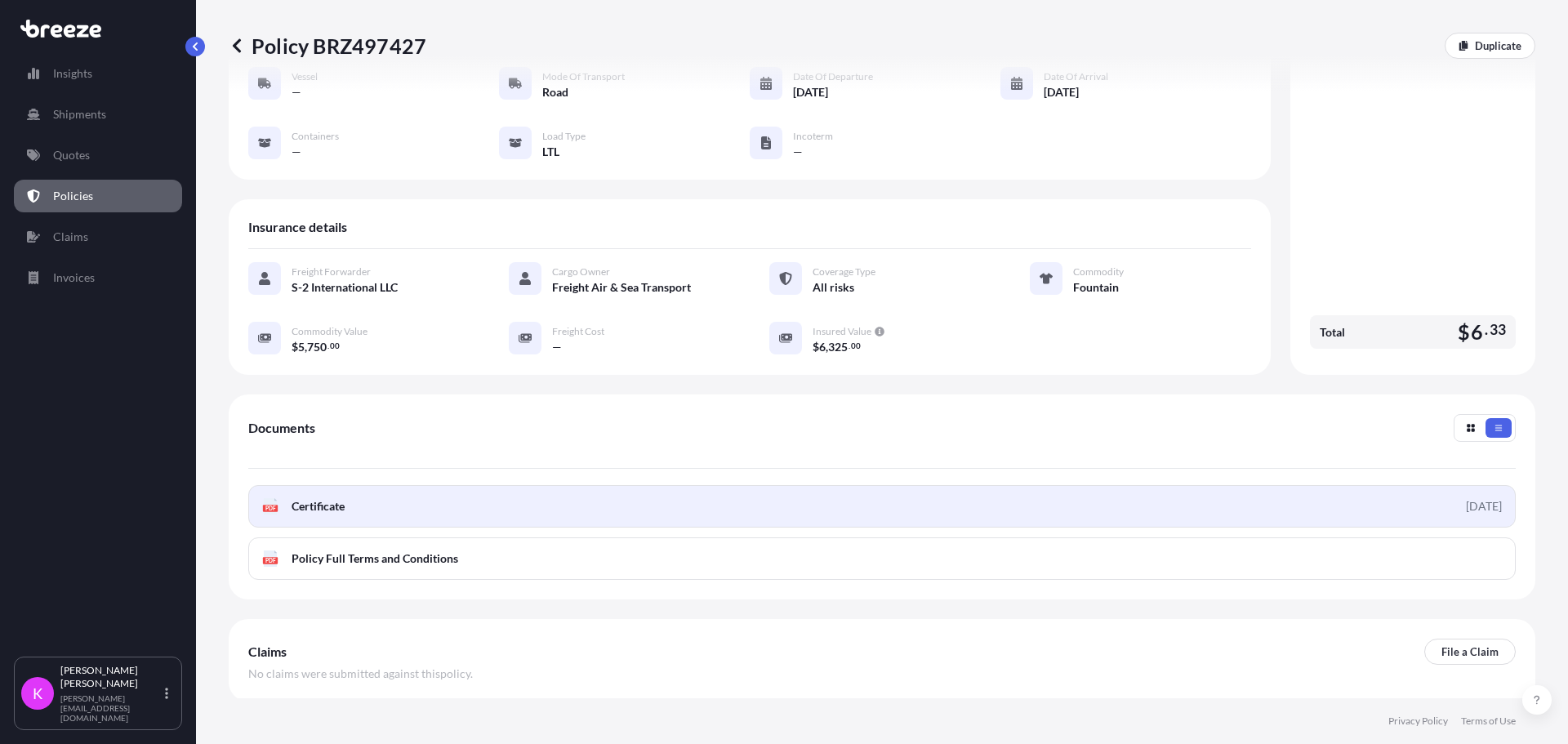
click at [371, 503] on link "PDF Certificate [DATE]" at bounding box center [882, 506] width 1267 height 43
